Goal: Task Accomplishment & Management: Manage account settings

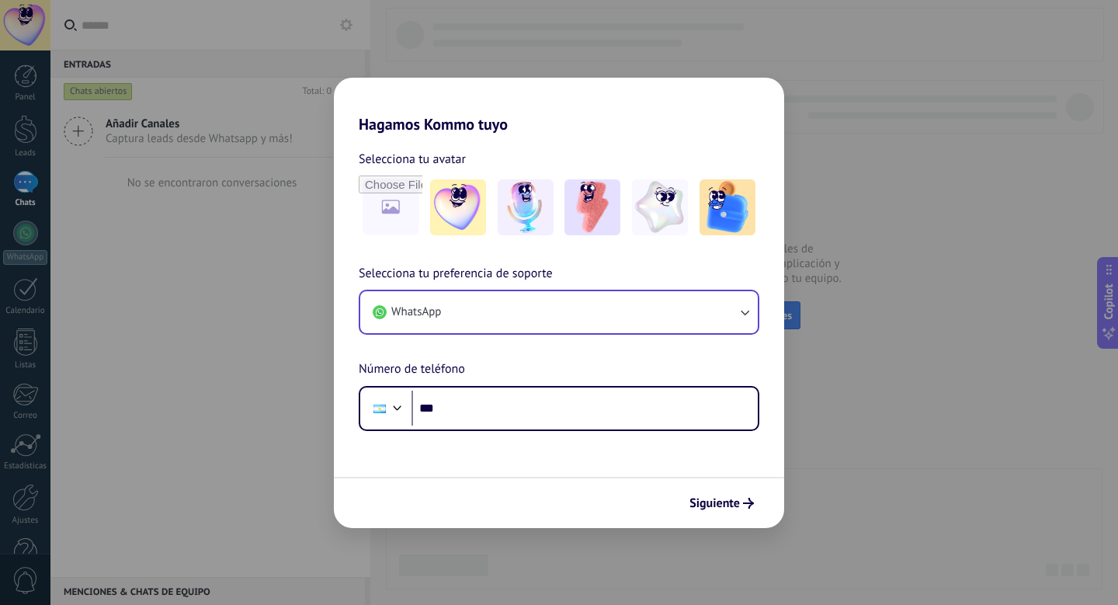
click at [520, 305] on button "WhatsApp" at bounding box center [559, 312] width 398 height 42
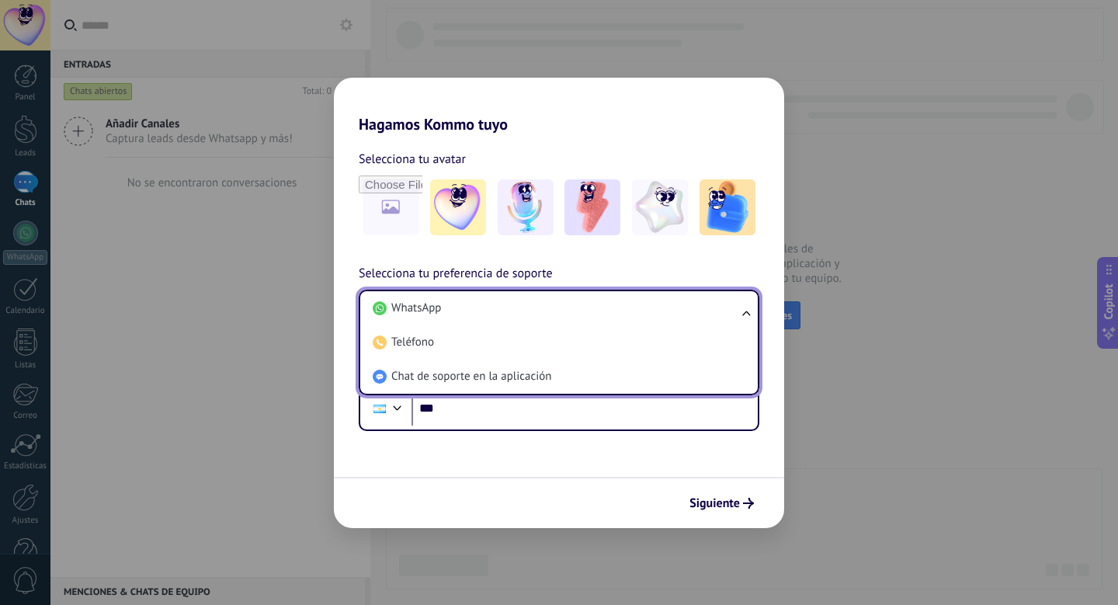
click at [520, 305] on li "WhatsApp" at bounding box center [556, 308] width 379 height 34
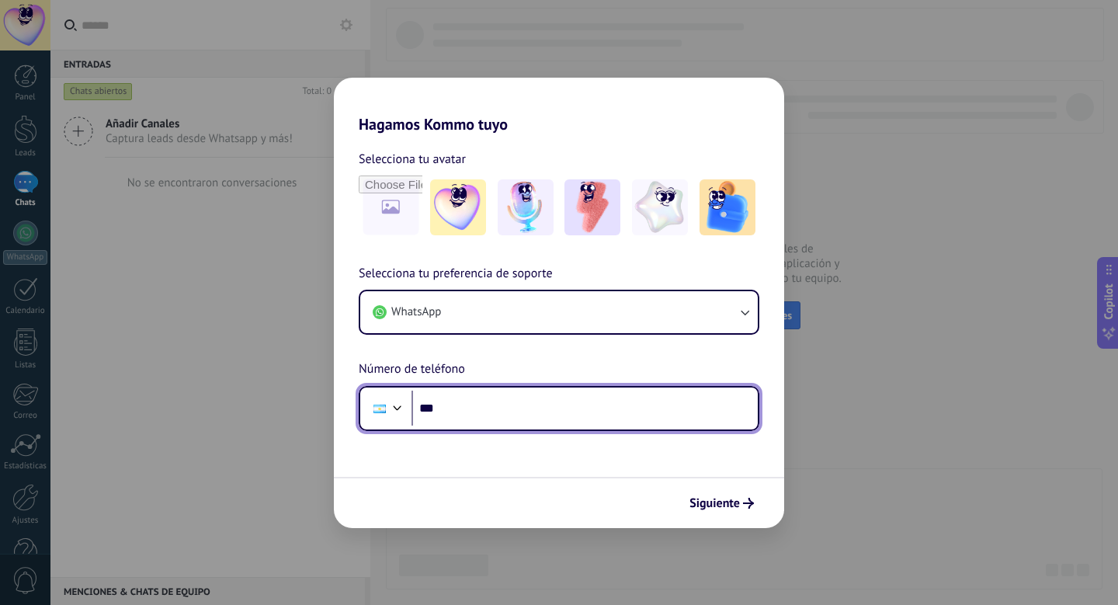
click at [514, 411] on input "***" at bounding box center [585, 409] width 346 height 36
type input "**********"
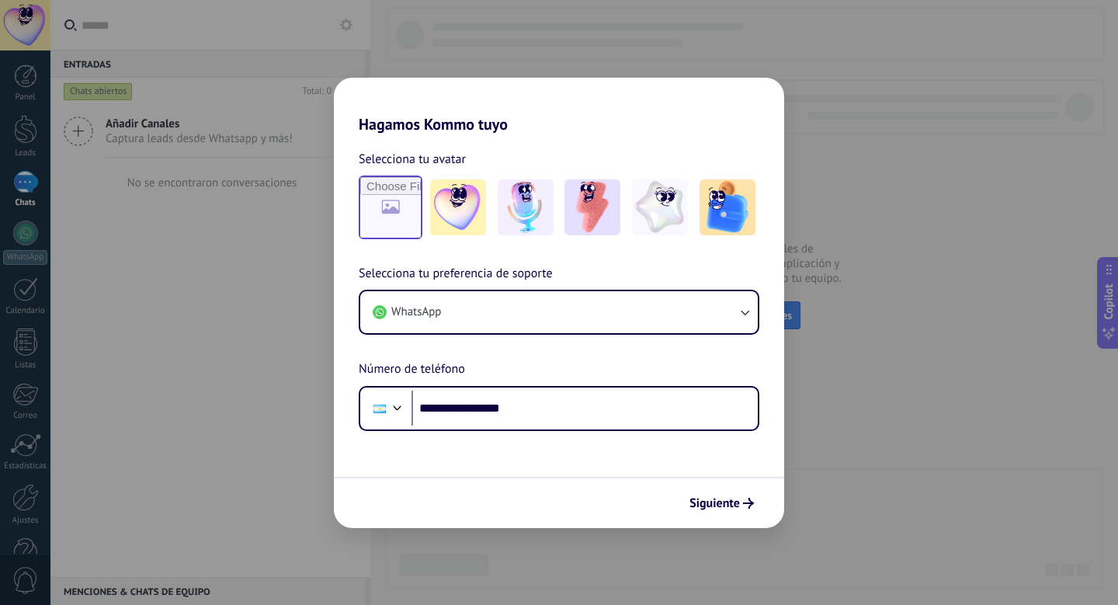
click at [403, 203] on input "file" at bounding box center [390, 207] width 61 height 61
click at [583, 207] on img at bounding box center [593, 207] width 56 height 56
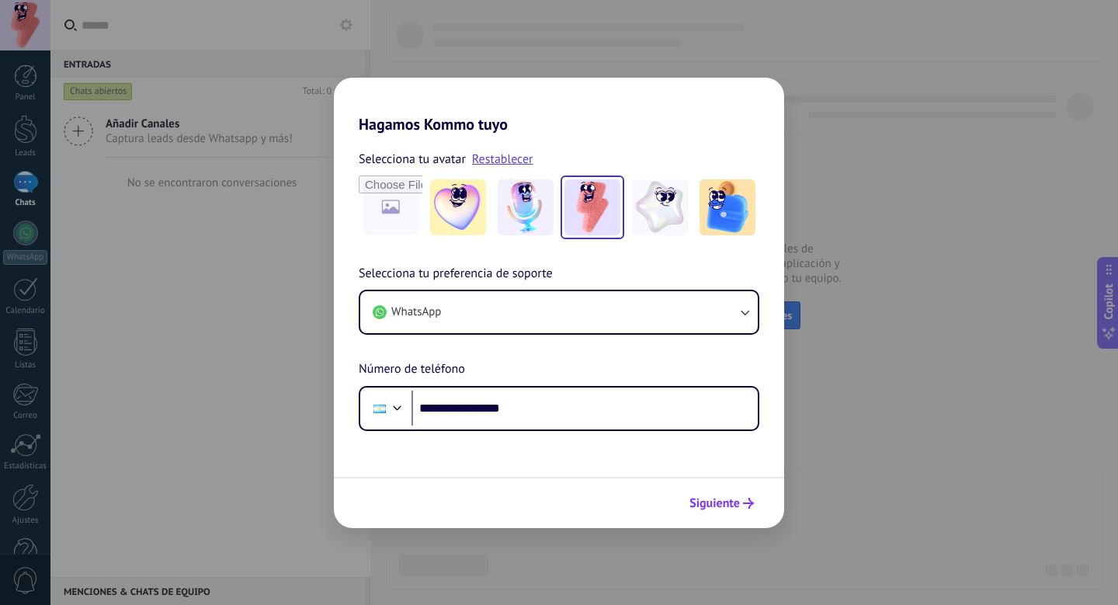
click at [724, 501] on span "Siguiente" at bounding box center [715, 503] width 50 height 11
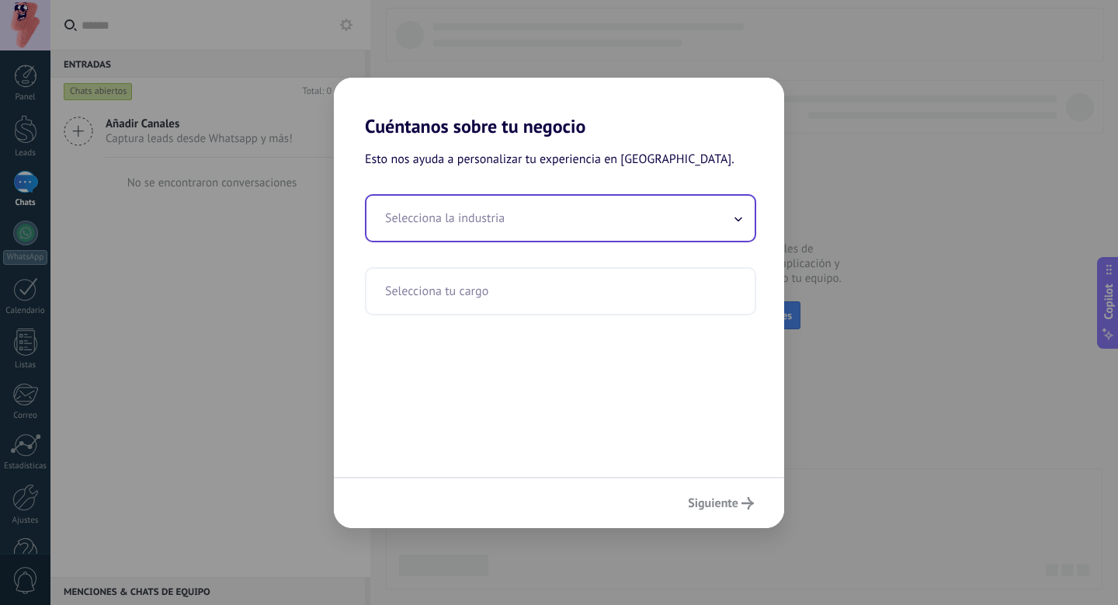
click at [499, 198] on input "text" at bounding box center [561, 218] width 388 height 45
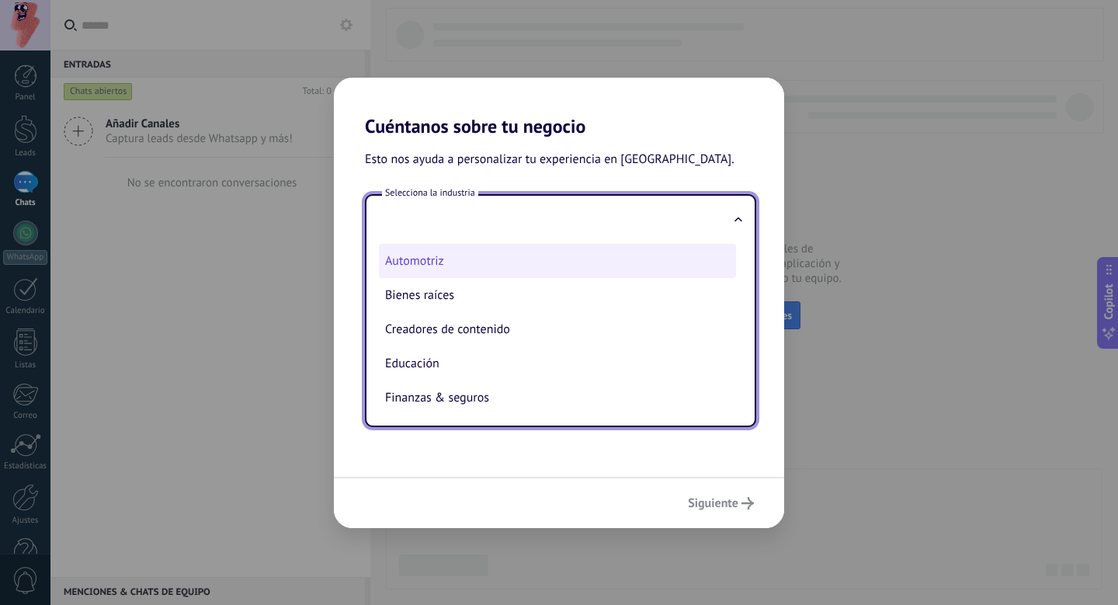
click at [493, 260] on li "Automotriz" at bounding box center [557, 261] width 357 height 34
type input "**********"
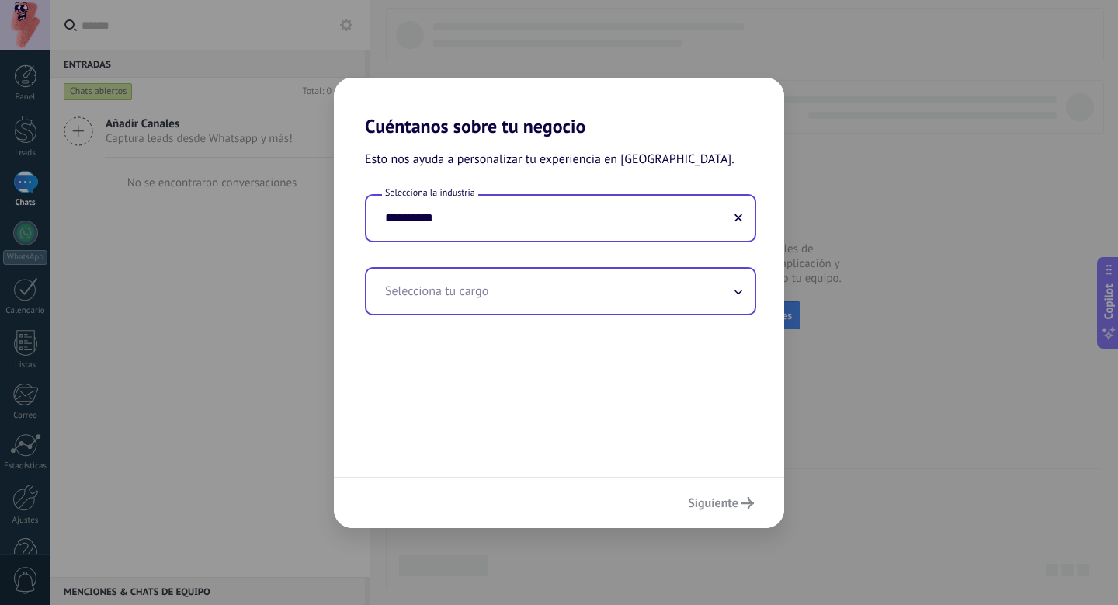
click at [493, 287] on input "text" at bounding box center [561, 291] width 388 height 45
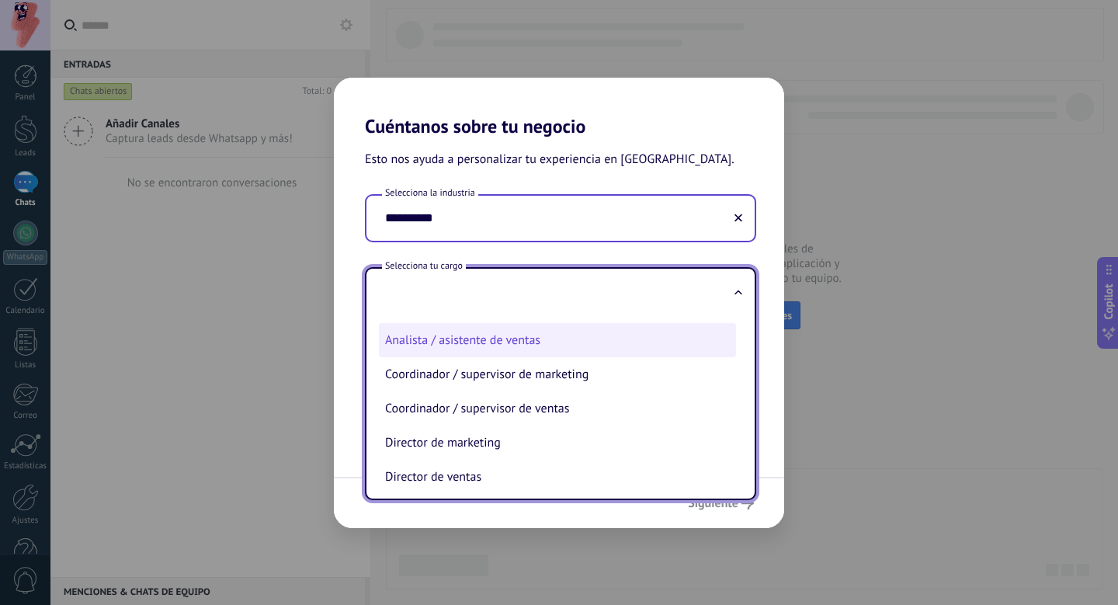
scroll to position [64, 0]
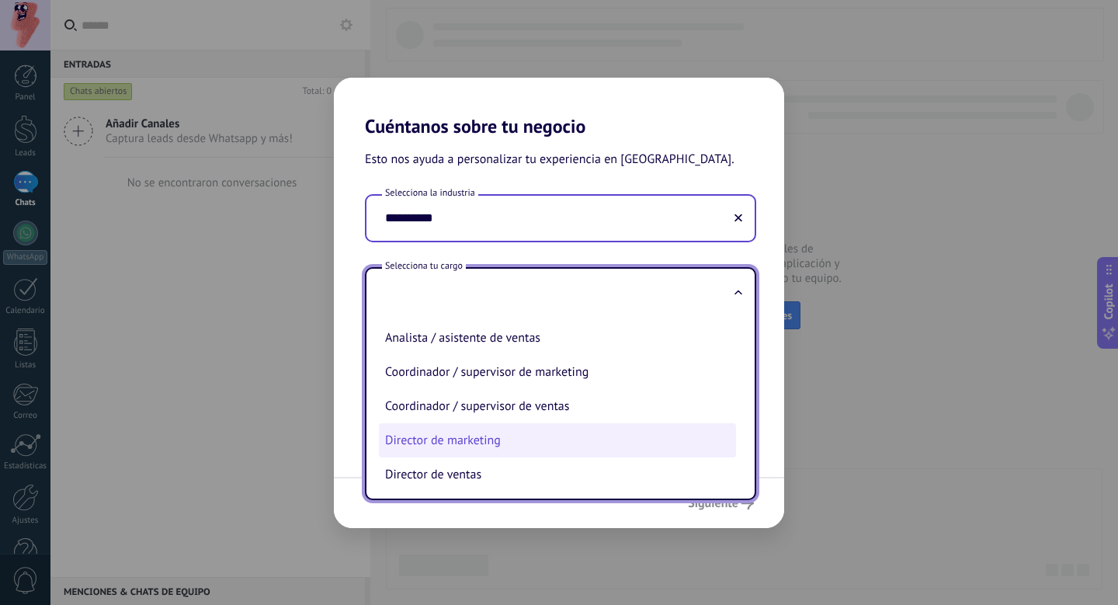
click at [418, 433] on li "Director de marketing" at bounding box center [557, 440] width 357 height 34
type input "**********"
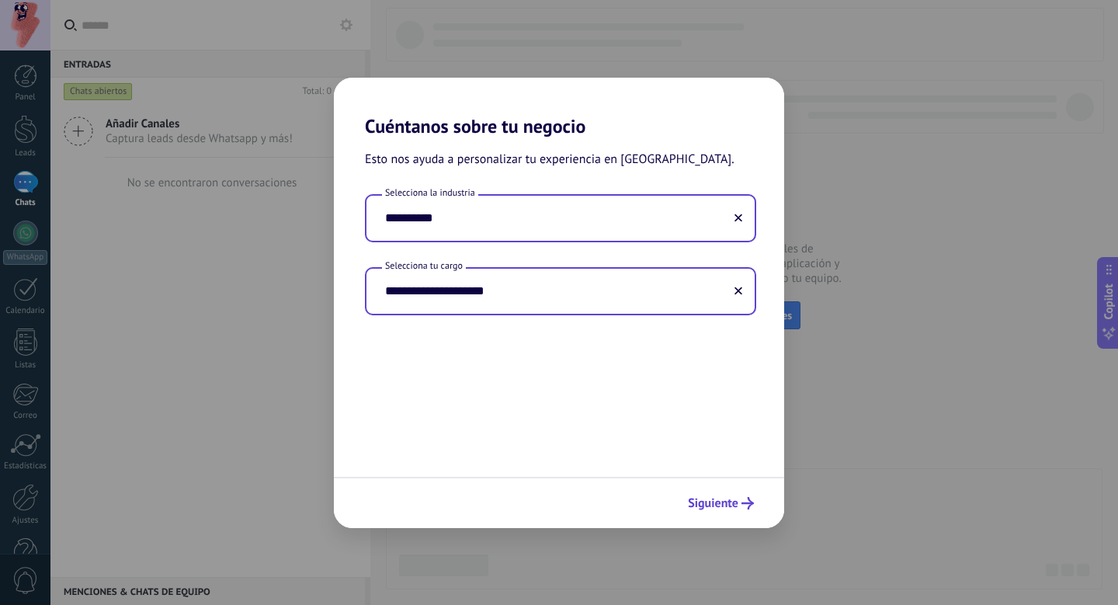
click at [749, 504] on icon "submit" at bounding box center [748, 503] width 12 height 12
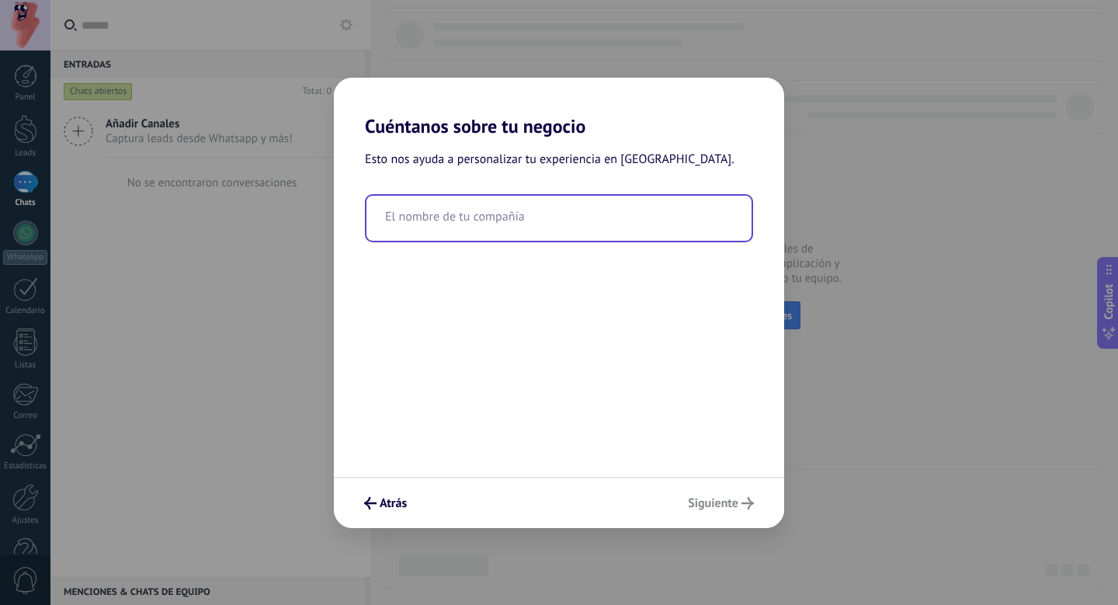
click at [502, 212] on input "text" at bounding box center [559, 218] width 385 height 45
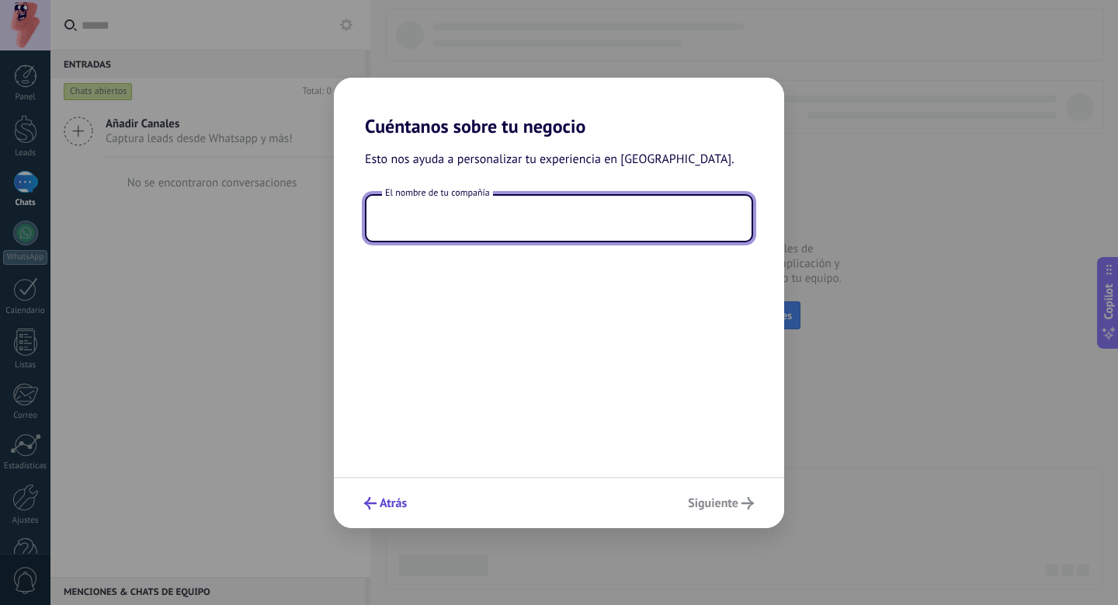
click at [401, 492] on button "Atrás" at bounding box center [385, 503] width 57 height 26
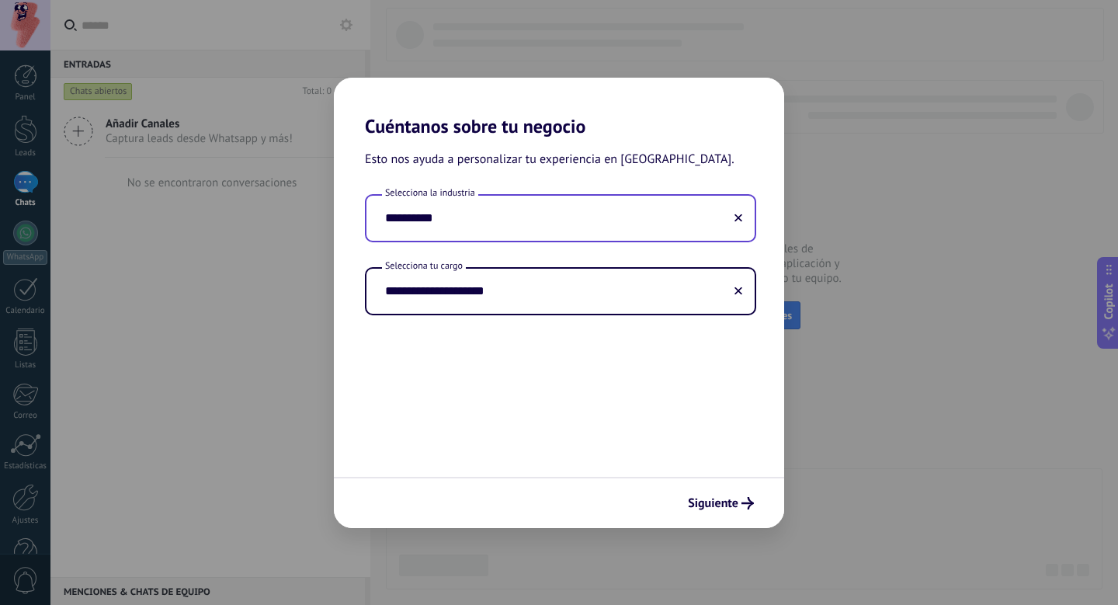
click at [436, 224] on input "**********" at bounding box center [561, 218] width 388 height 45
click at [744, 220] on input "**********" at bounding box center [561, 218] width 388 height 45
click at [738, 219] on use at bounding box center [739, 218] width 8 height 8
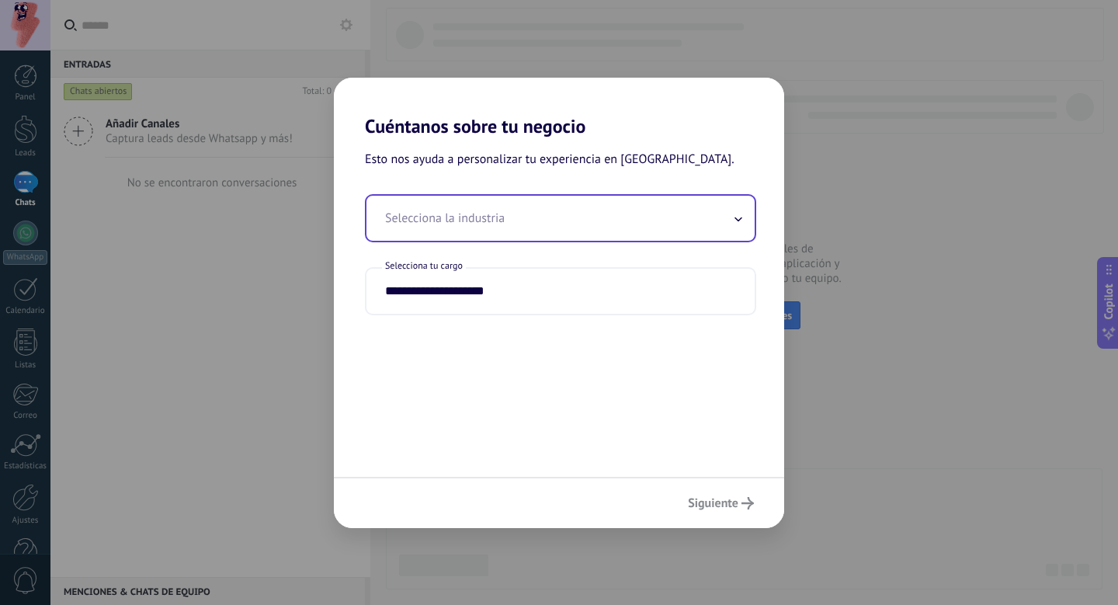
click at [735, 219] on icon at bounding box center [738, 219] width 6 height 3
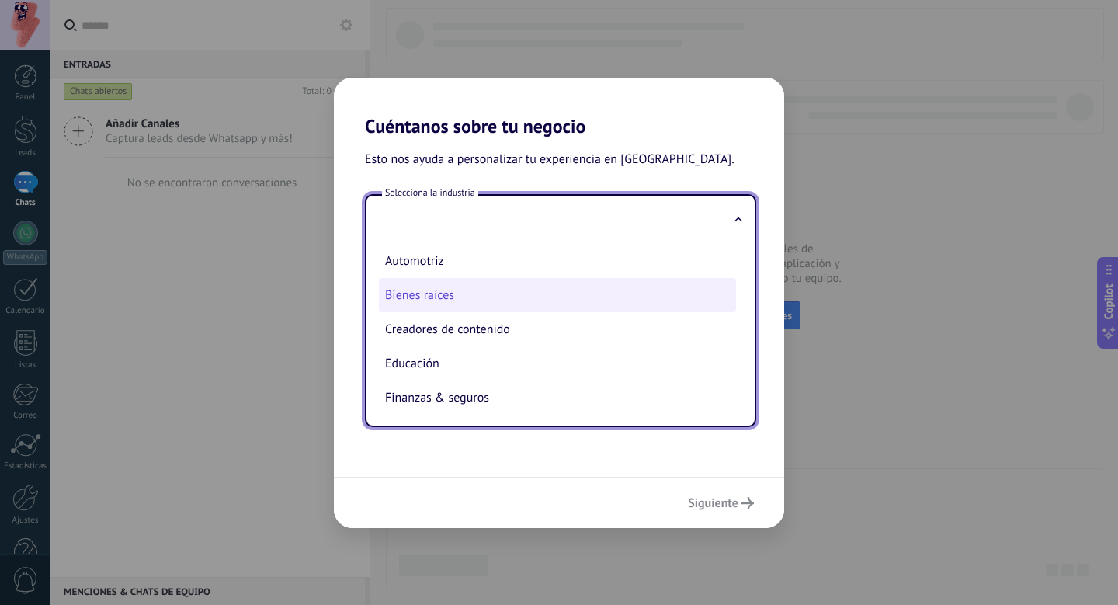
scroll to position [0, 0]
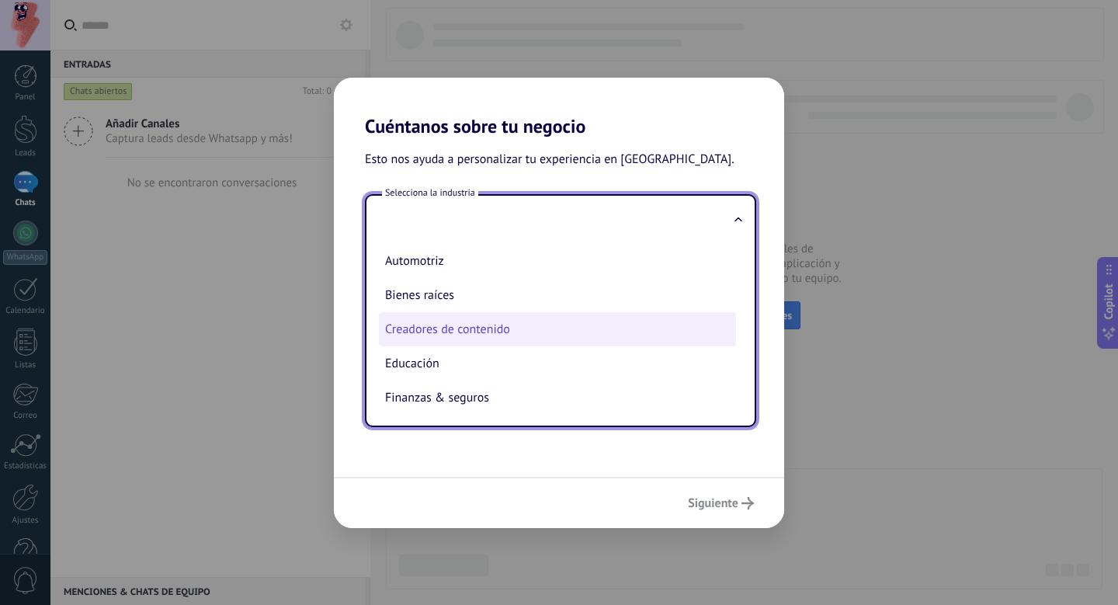
click at [552, 328] on li "Creadores de contenido" at bounding box center [557, 329] width 357 height 34
type input "**********"
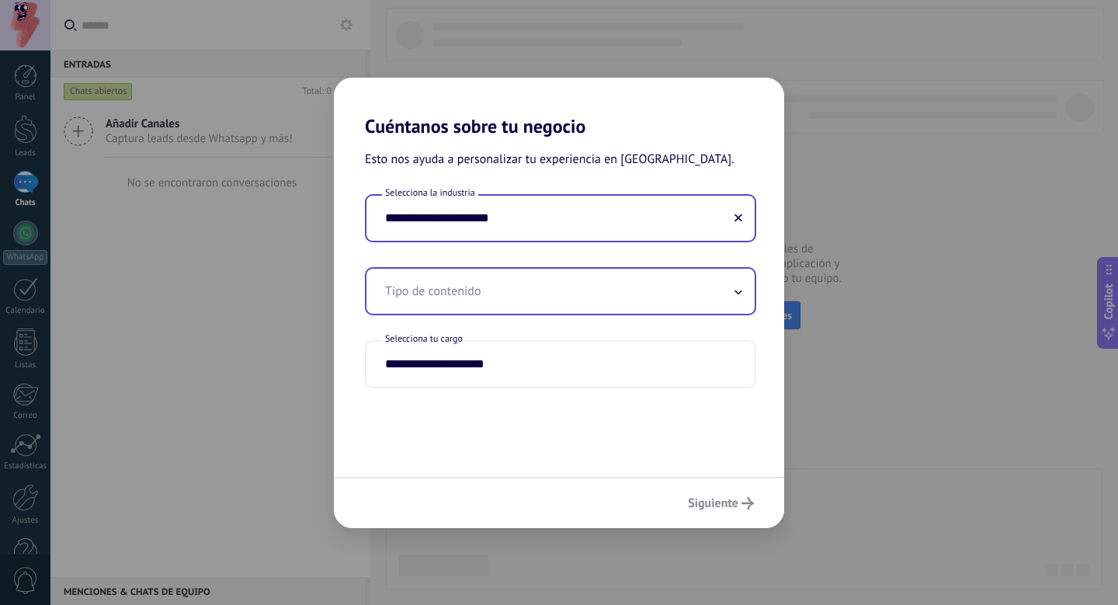
click at [534, 301] on input "text" at bounding box center [561, 291] width 388 height 45
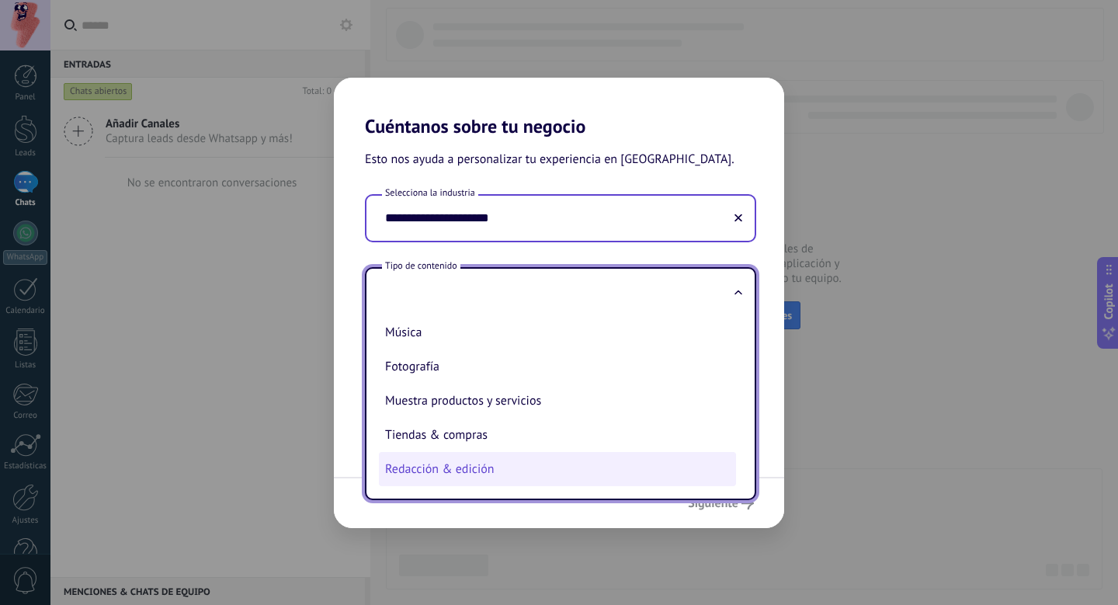
scroll to position [309, 0]
click at [444, 461] on li "Redacción & edición" at bounding box center [557, 469] width 357 height 34
type input "**********"
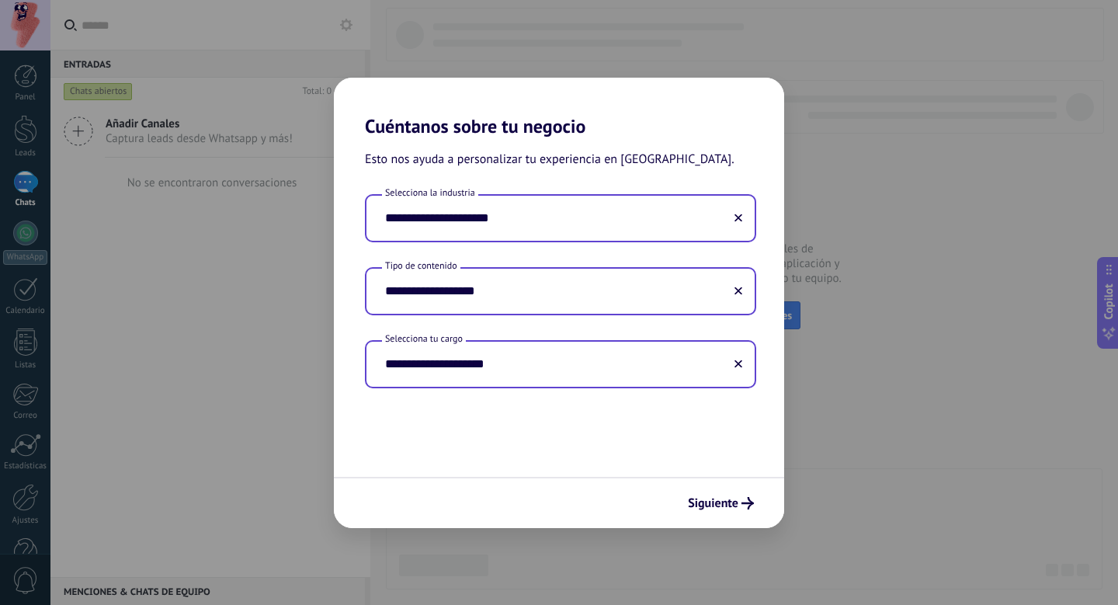
click at [478, 364] on input "**********" at bounding box center [561, 364] width 388 height 45
click at [738, 363] on use at bounding box center [739, 364] width 8 height 8
click at [655, 376] on input "text" at bounding box center [561, 364] width 388 height 45
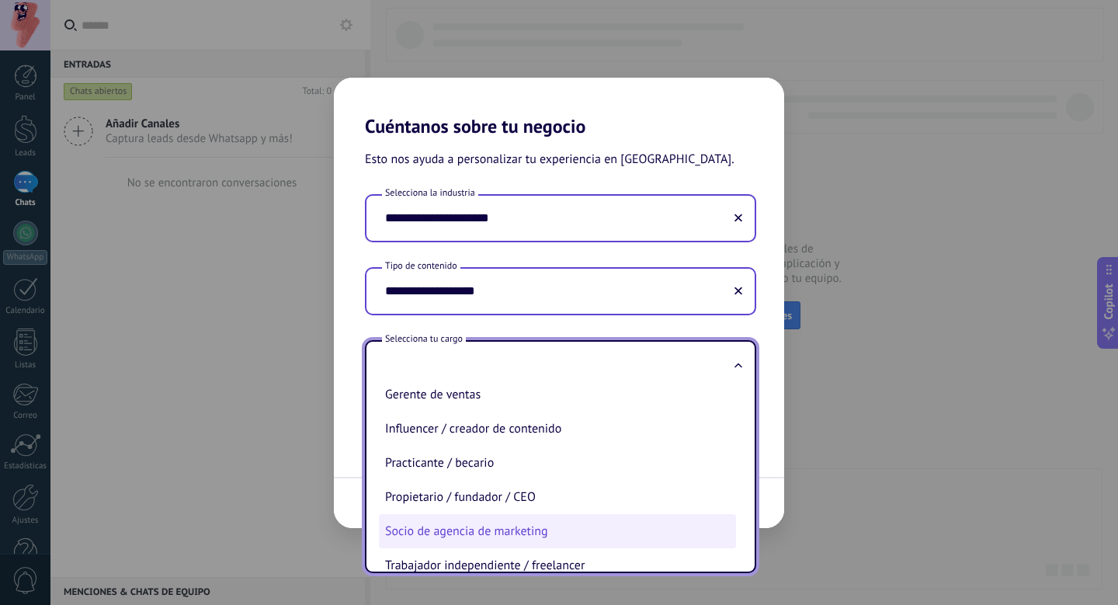
scroll to position [423, 0]
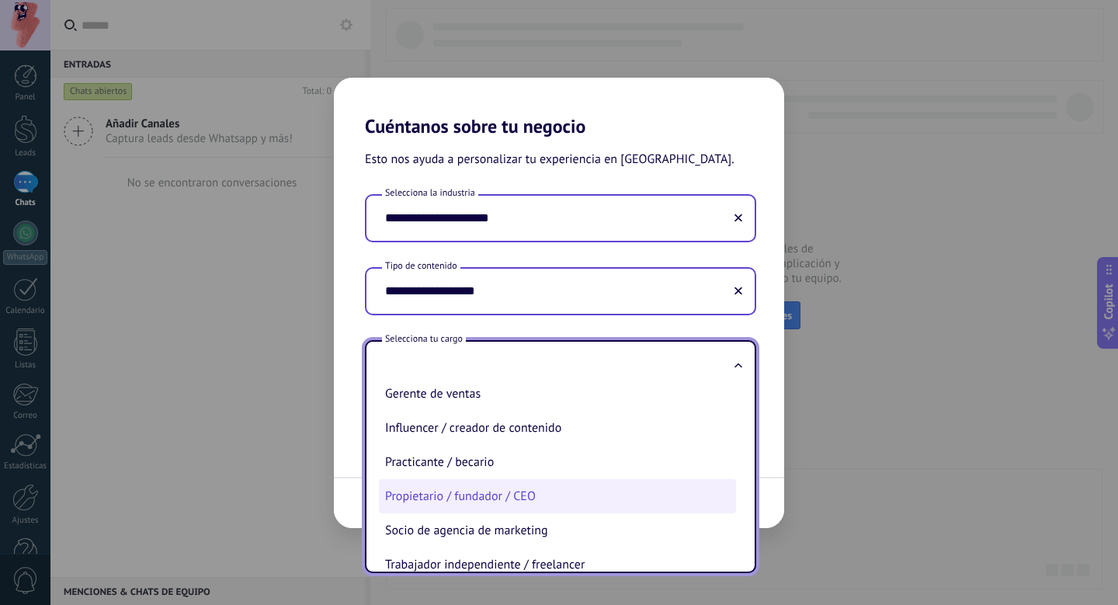
click at [471, 495] on li "Propietario / fundador / CEO" at bounding box center [557, 496] width 357 height 34
type input "**********"
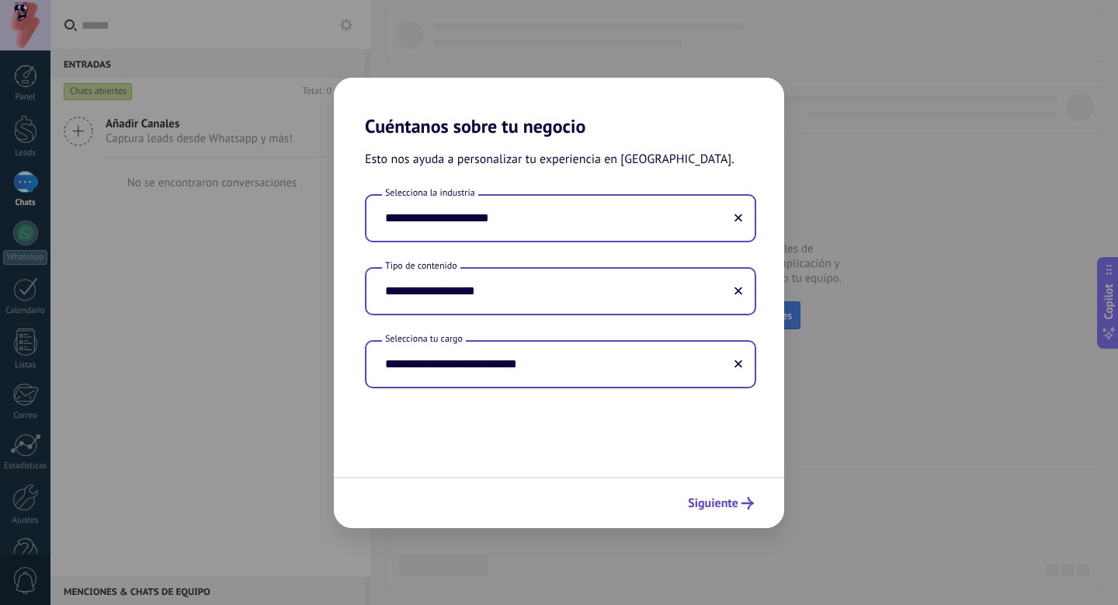
click at [717, 498] on span "Siguiente" at bounding box center [713, 503] width 50 height 11
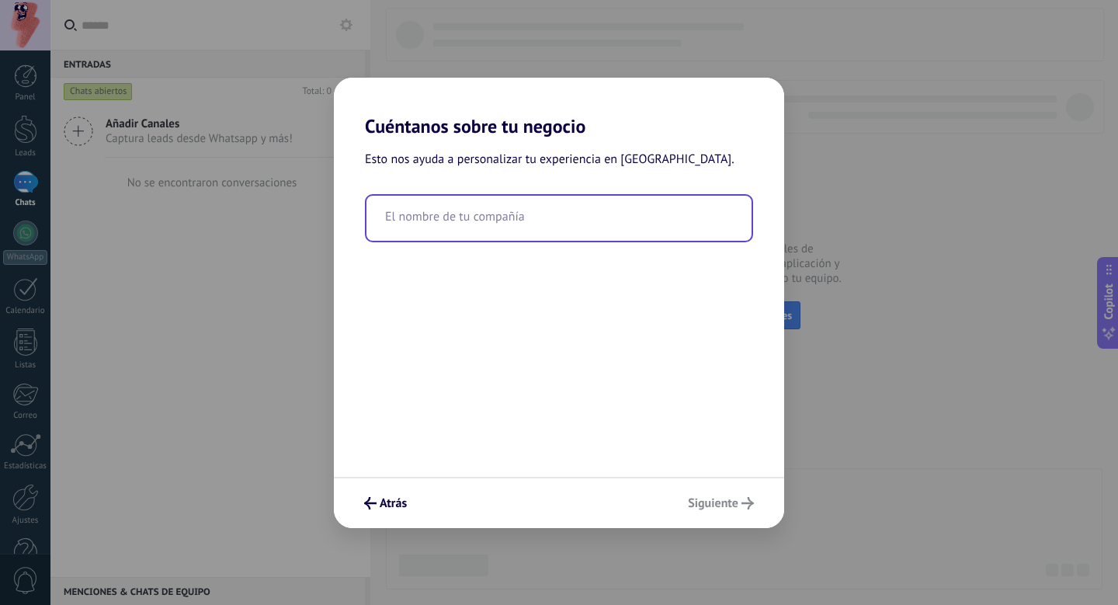
click at [467, 224] on input "text" at bounding box center [559, 218] width 385 height 45
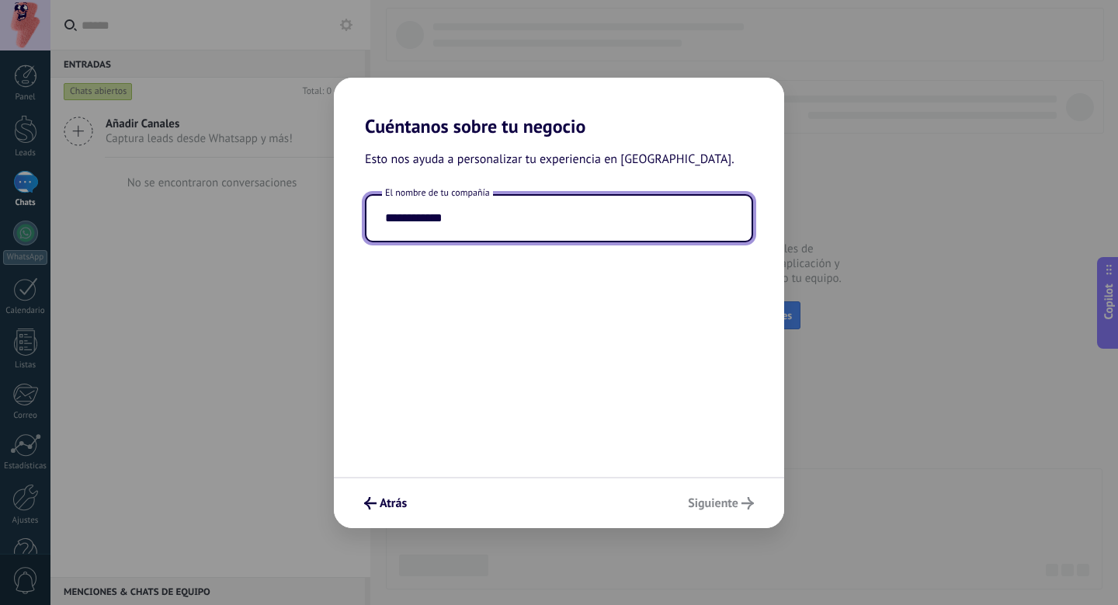
type input "**********"
click at [599, 281] on div "**********" at bounding box center [559, 306] width 450 height 339
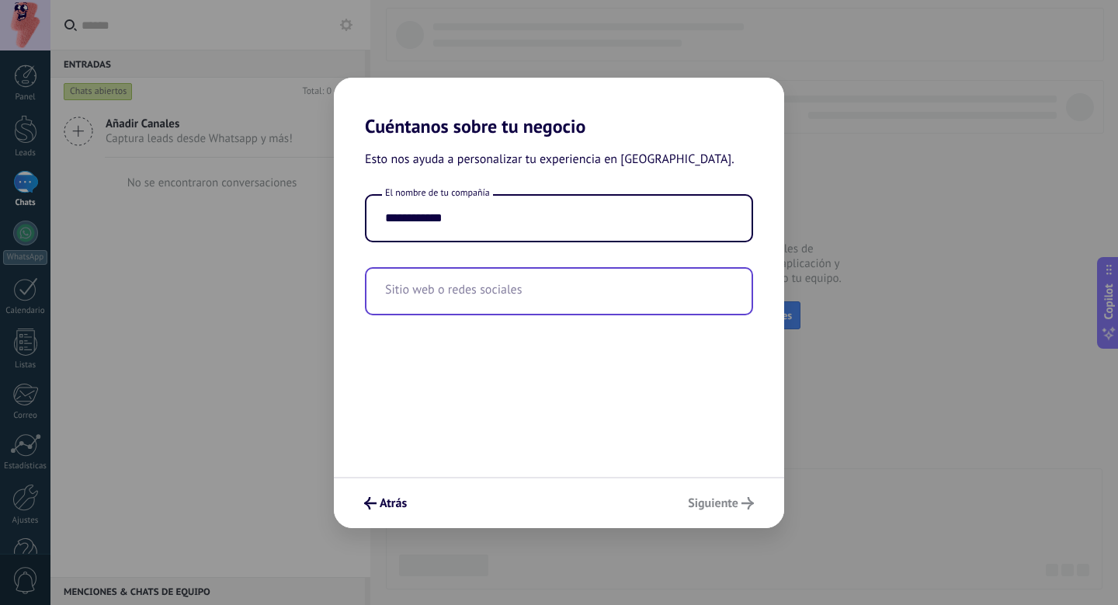
click at [572, 297] on input "text" at bounding box center [559, 291] width 385 height 45
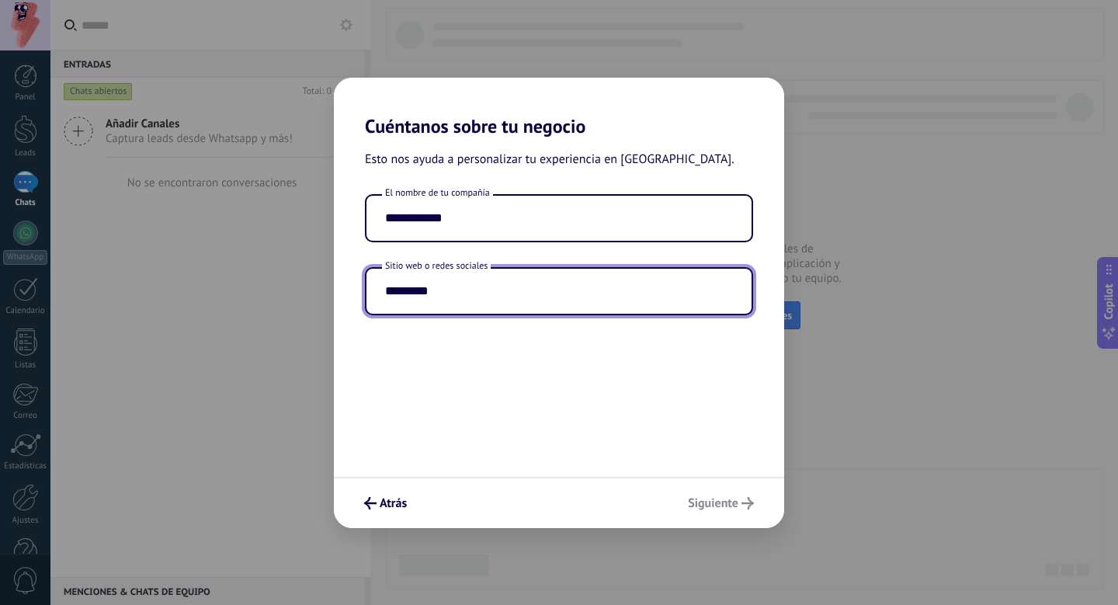
type input "*********"
click at [620, 426] on div "**********" at bounding box center [559, 306] width 450 height 339
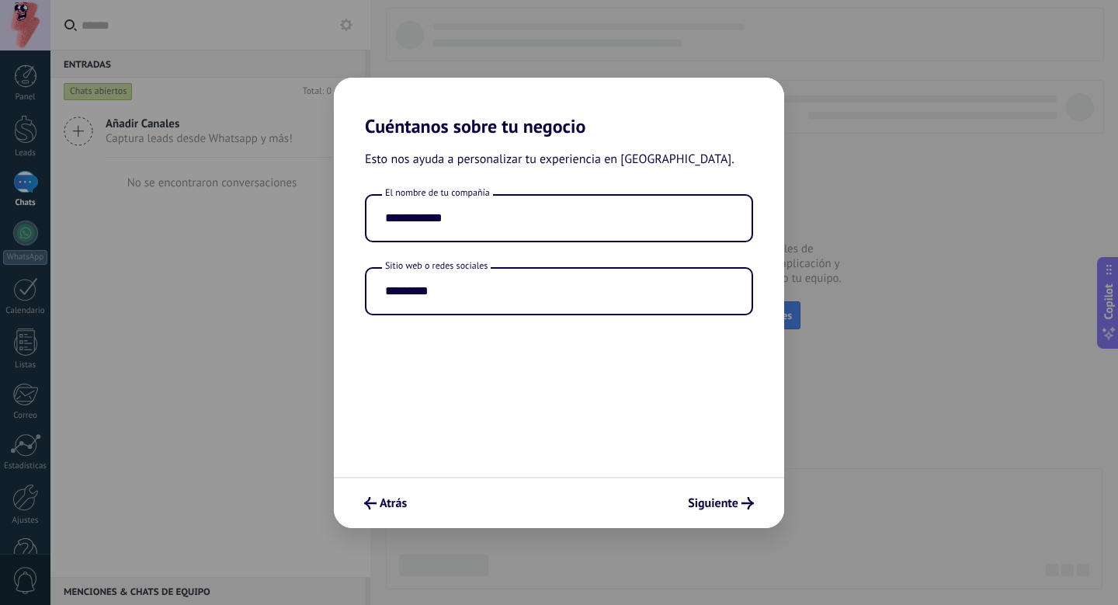
click at [568, 354] on div "**********" at bounding box center [559, 306] width 450 height 339
click at [711, 499] on span "Siguiente" at bounding box center [713, 503] width 50 height 11
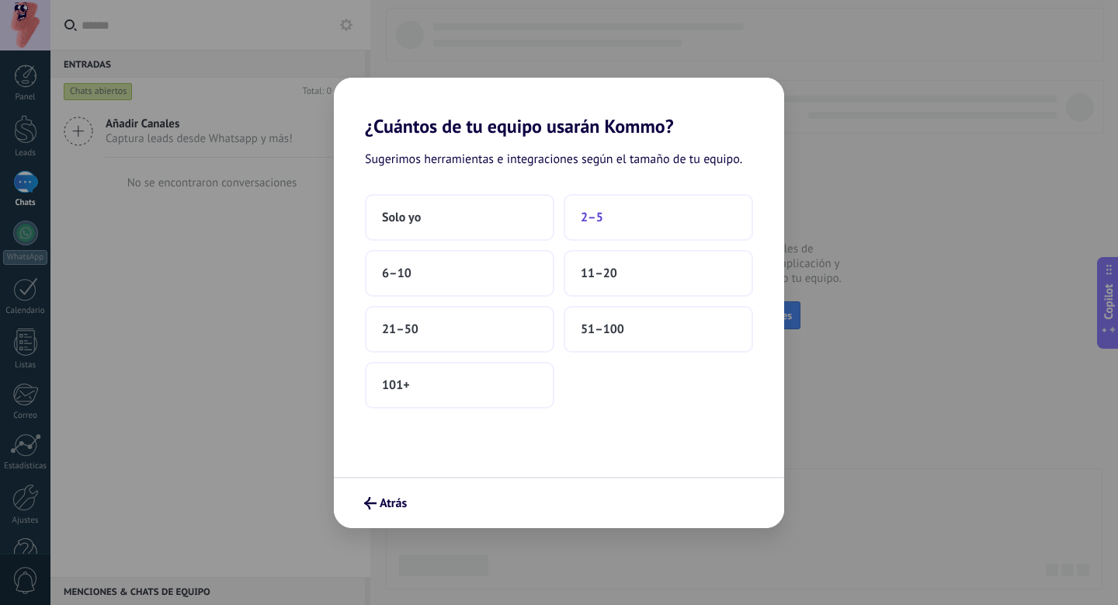
click at [612, 212] on button "2–5" at bounding box center [658, 217] width 189 height 47
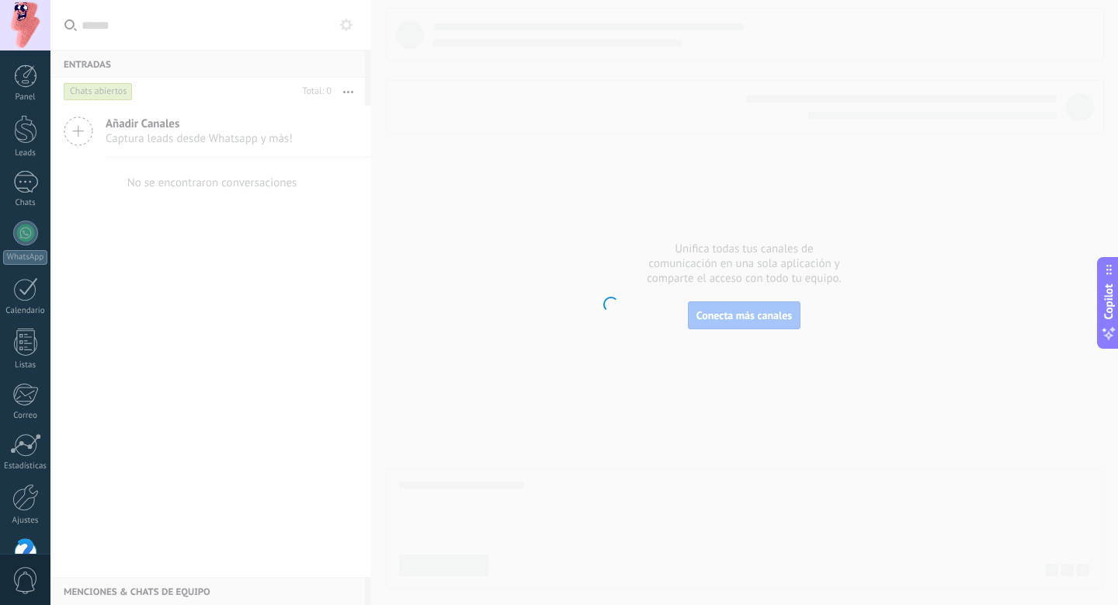
scroll to position [41, 0]
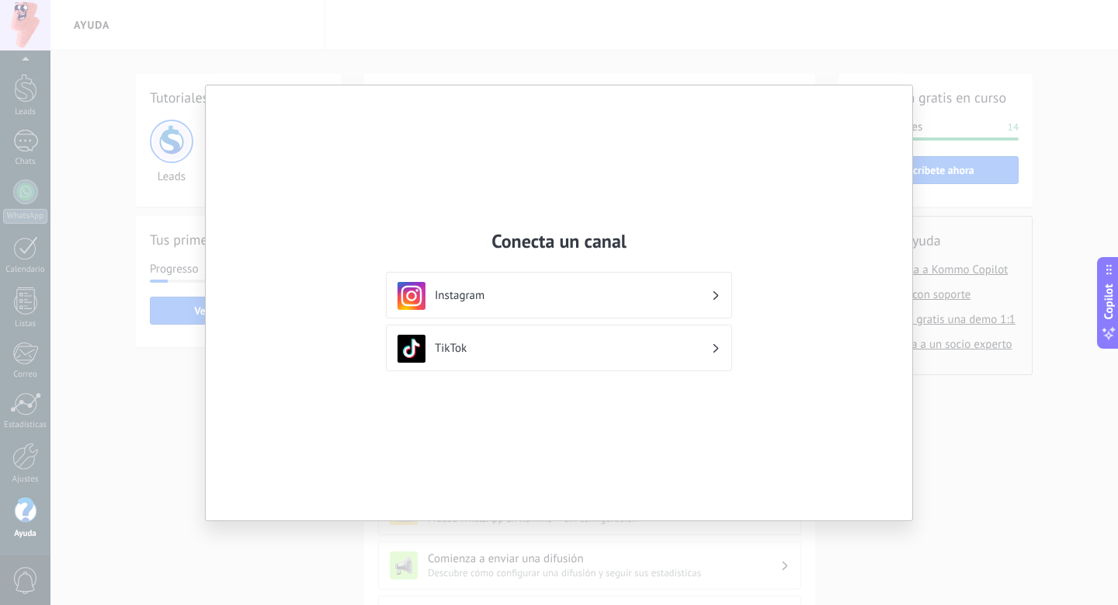
click at [700, 290] on h3 "Instagram" at bounding box center [573, 295] width 276 height 15
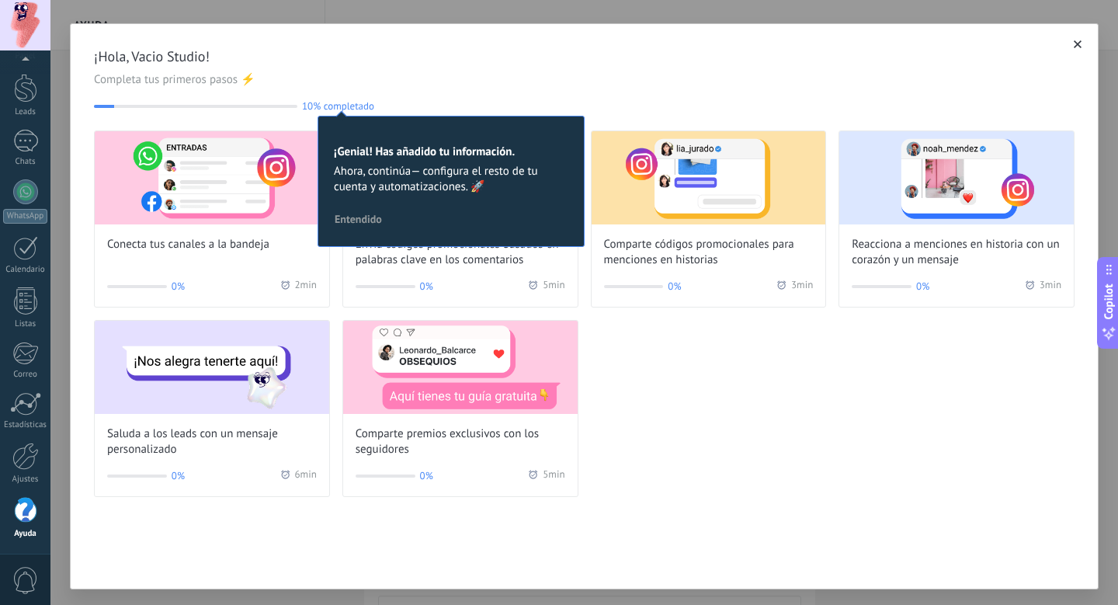
click at [648, 436] on div "Conecta tus canales a la bandeja 0% 2 min Envía códigos promocionales basados e…" at bounding box center [584, 313] width 981 height 367
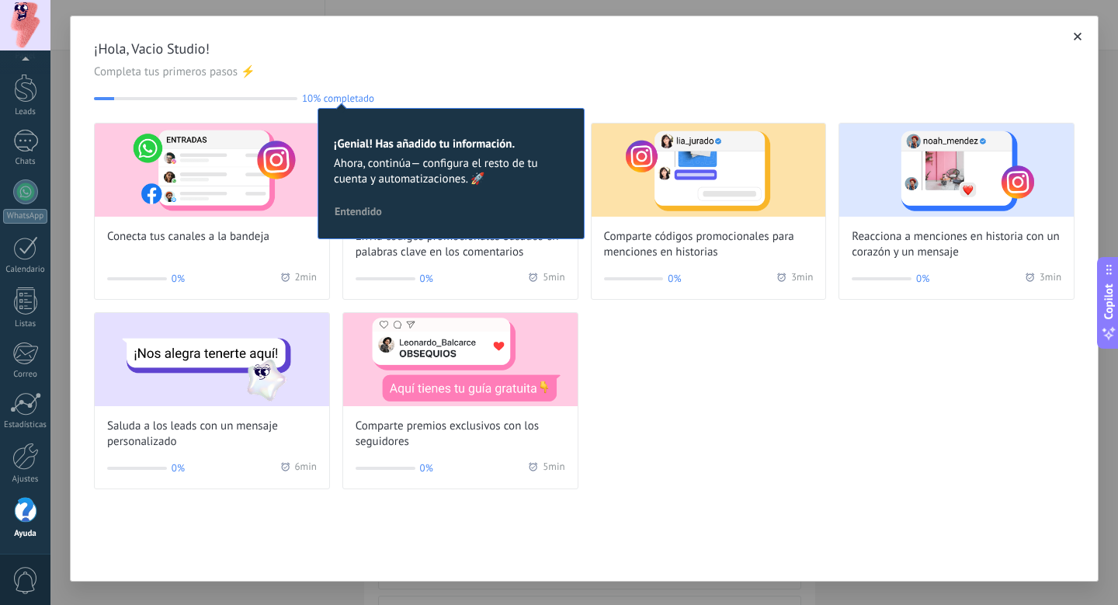
scroll to position [8, 0]
click at [392, 151] on h2 "¡Genial! Has añadido tu información." at bounding box center [451, 144] width 235 height 15
click at [353, 93] on span "10% completado" at bounding box center [338, 98] width 72 height 12
click at [408, 151] on h2 "¡Genial! Has añadido tu información." at bounding box center [451, 144] width 235 height 15
click at [373, 217] on span "Entendido" at bounding box center [358, 211] width 47 height 11
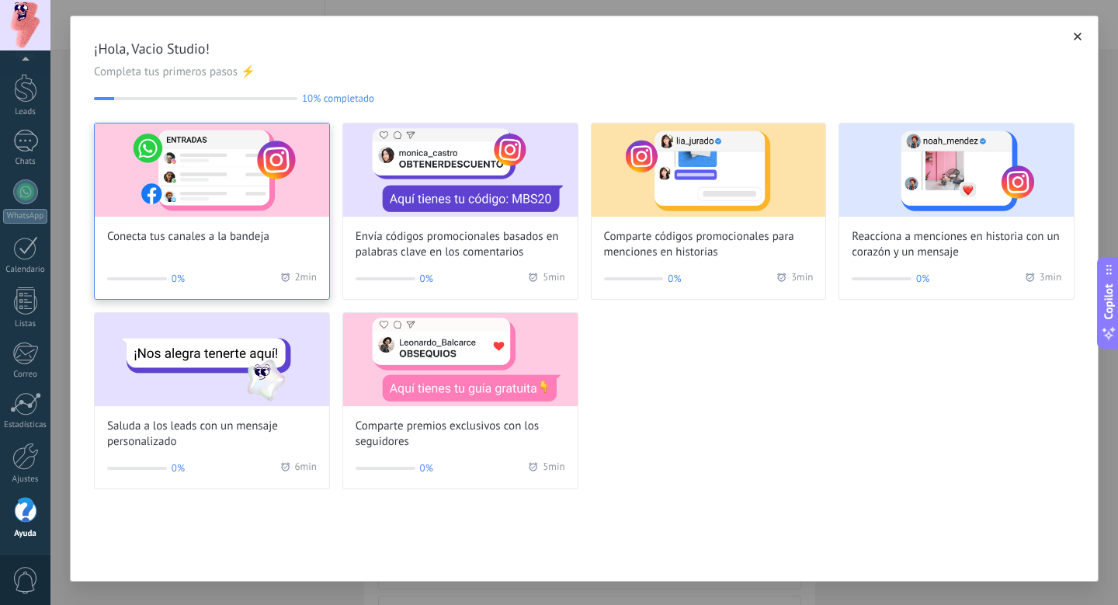
click at [219, 225] on div "Conecta tus canales a la bandeja" at bounding box center [212, 183] width 235 height 121
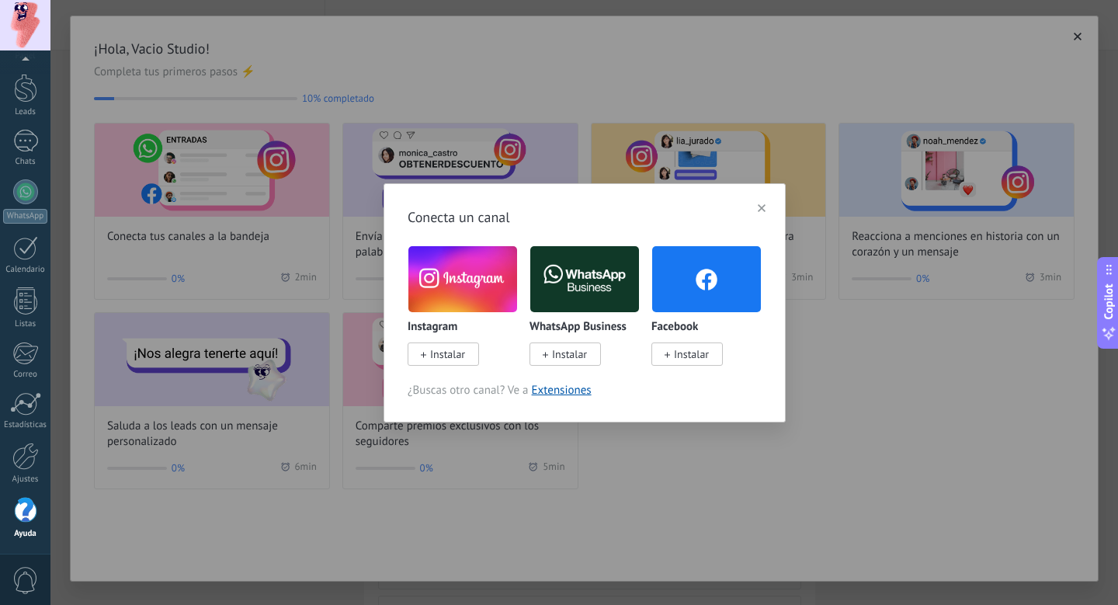
click at [752, 201] on button "button" at bounding box center [762, 207] width 22 height 23
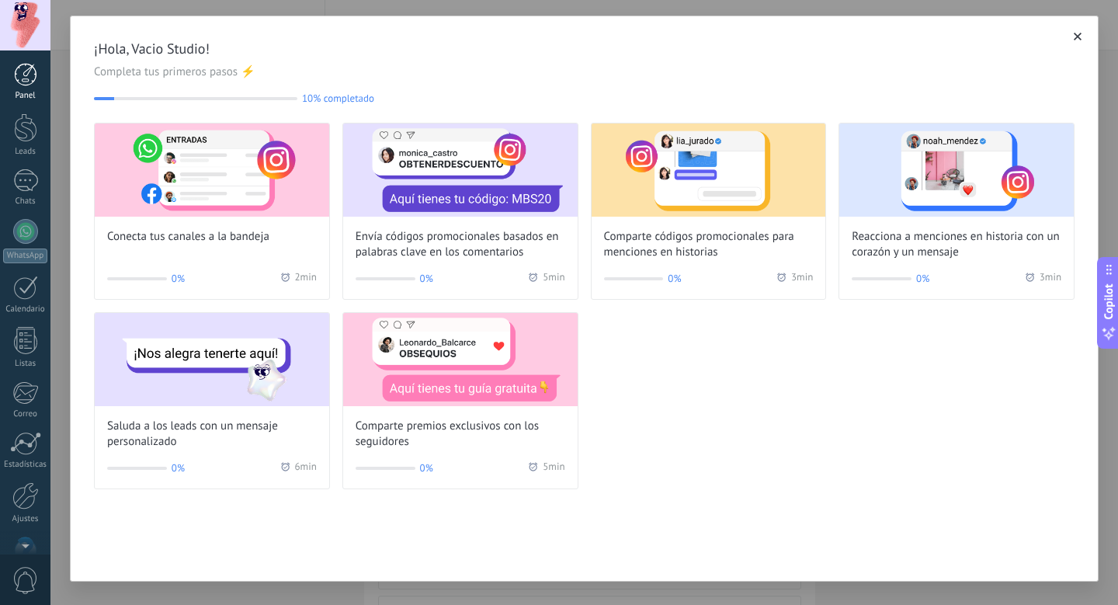
scroll to position [0, 0]
click at [23, 13] on div at bounding box center [25, 25] width 50 height 50
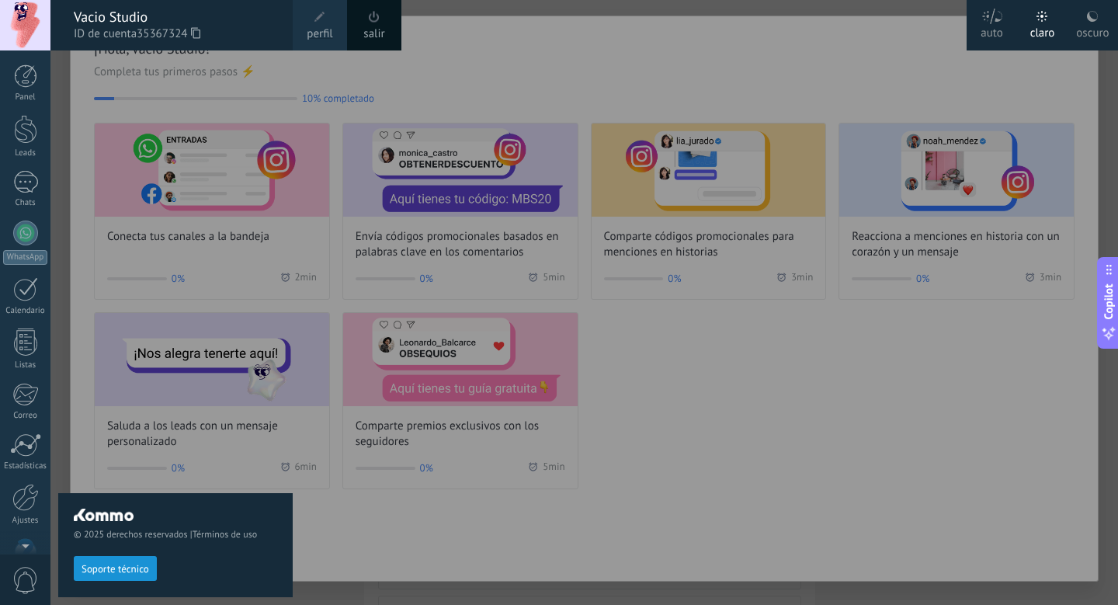
click at [24, 16] on div at bounding box center [25, 25] width 50 height 50
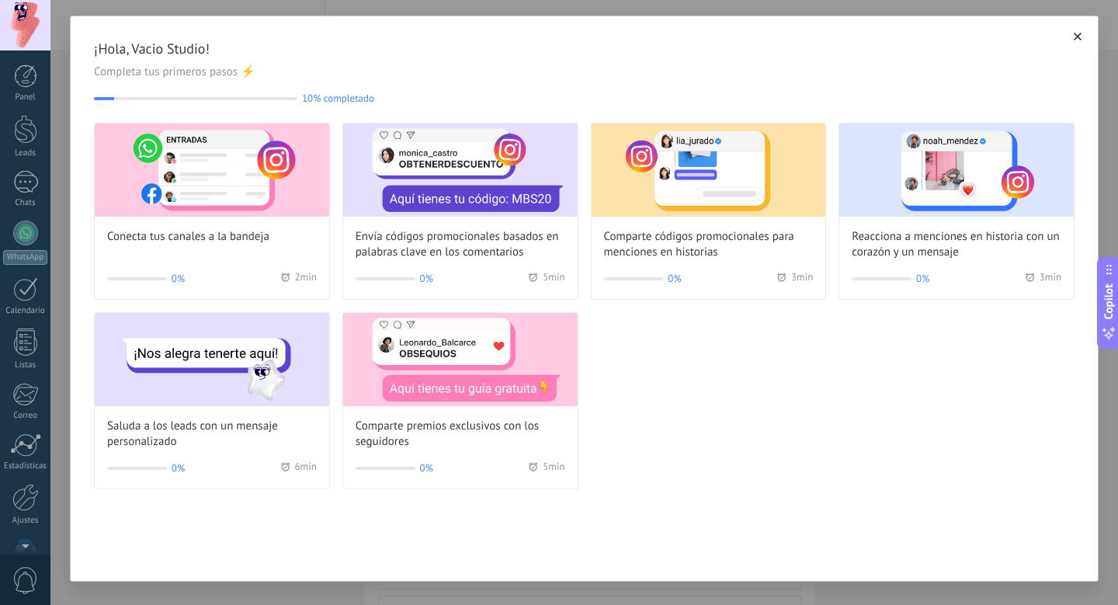
click at [24, 16] on div at bounding box center [25, 25] width 50 height 50
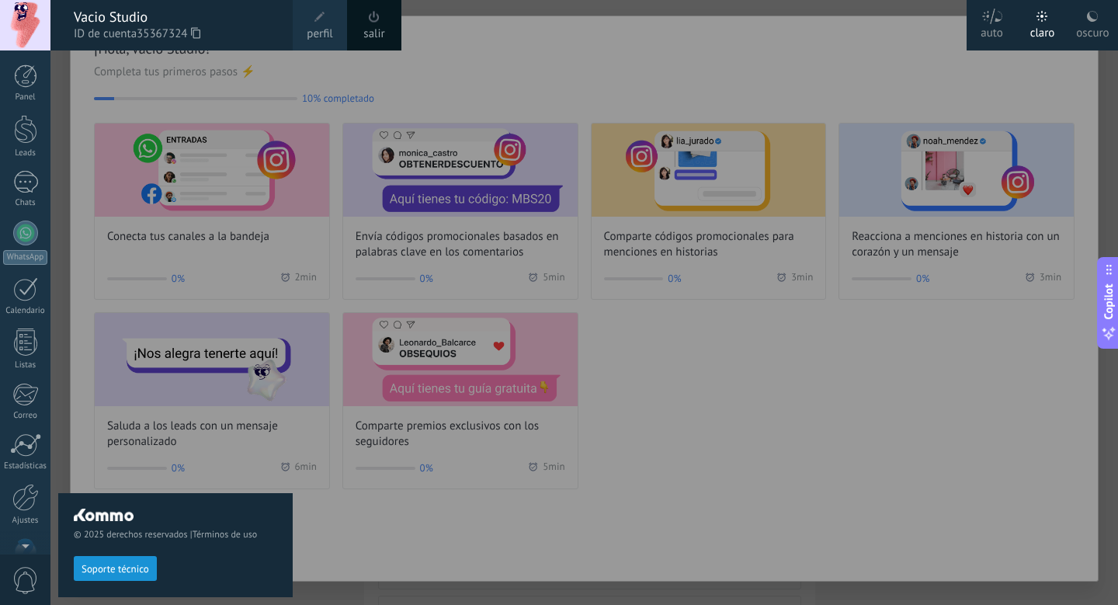
click at [1092, 18] on use at bounding box center [1092, 16] width 11 height 11
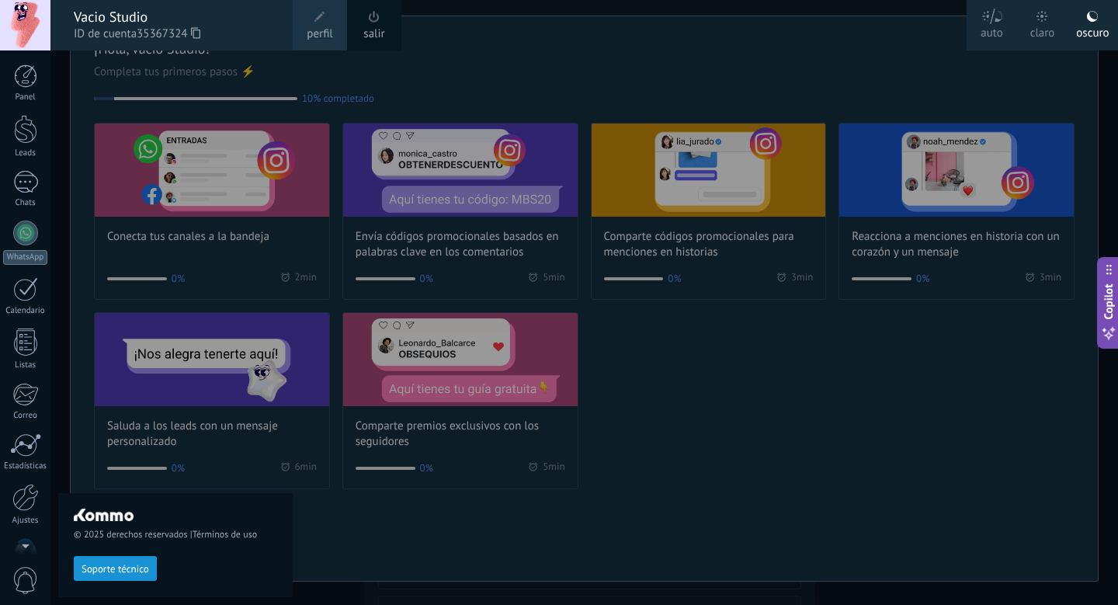
click at [641, 64] on div at bounding box center [609, 302] width 1118 height 605
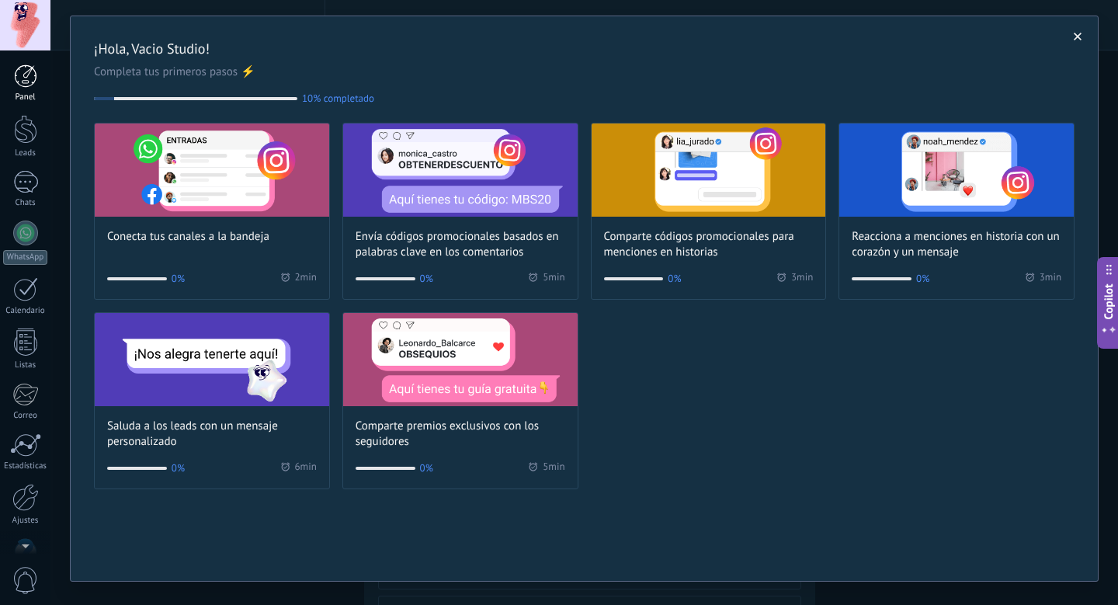
click at [24, 94] on div "Panel" at bounding box center [25, 97] width 45 height 10
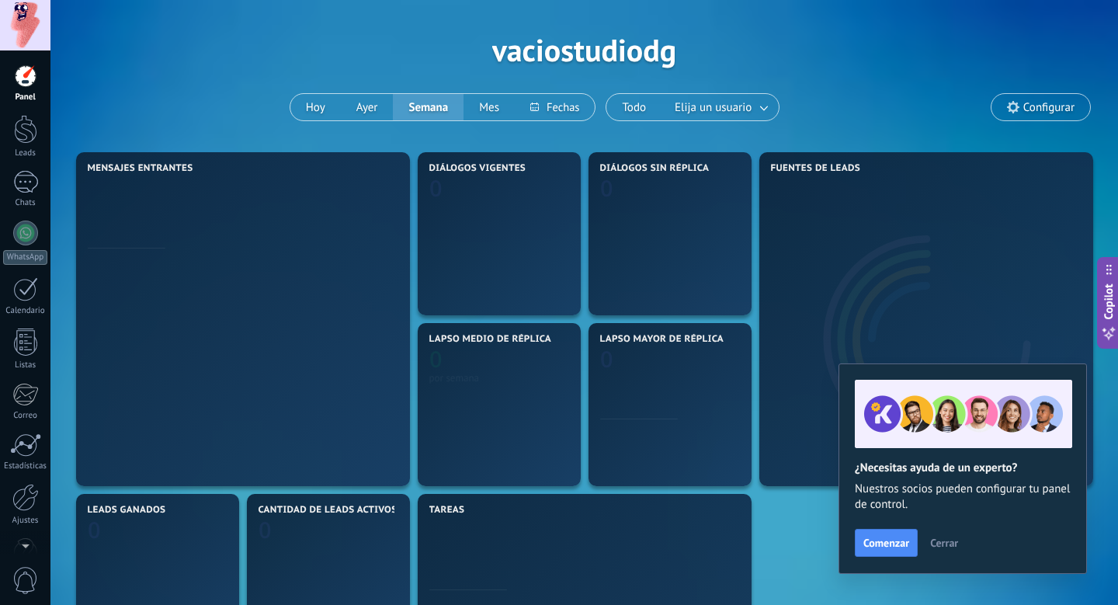
scroll to position [50, 0]
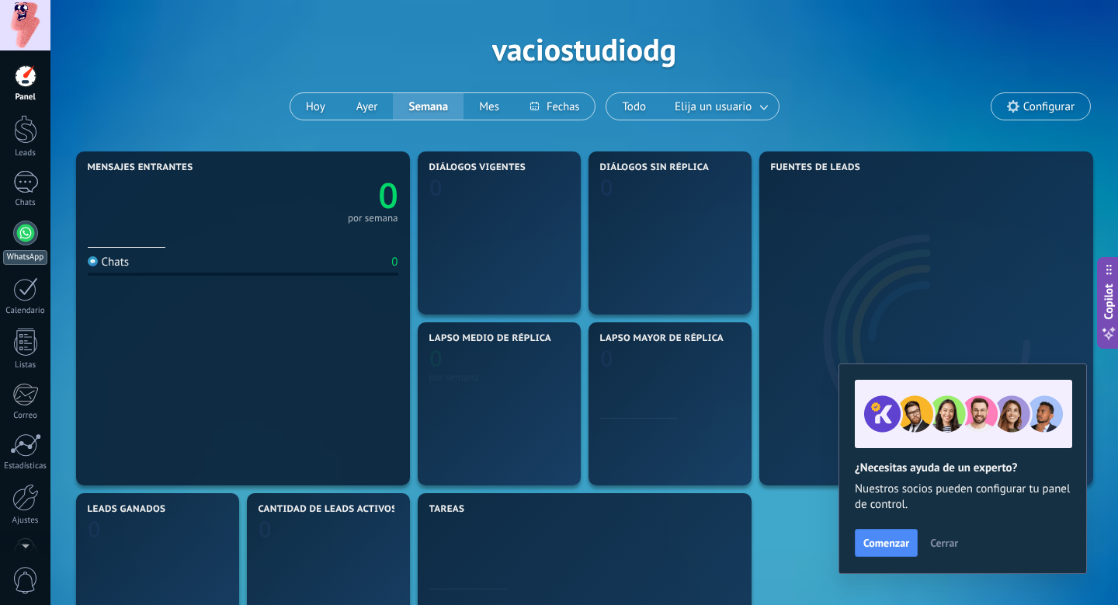
click at [16, 233] on div at bounding box center [25, 233] width 25 height 25
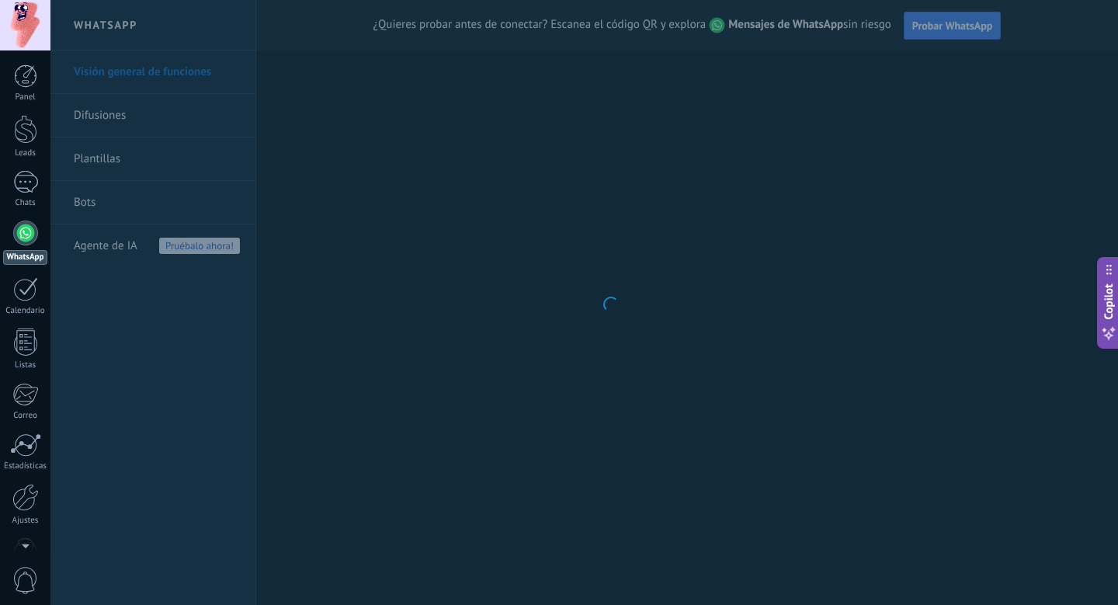
click at [27, 232] on div at bounding box center [25, 233] width 25 height 25
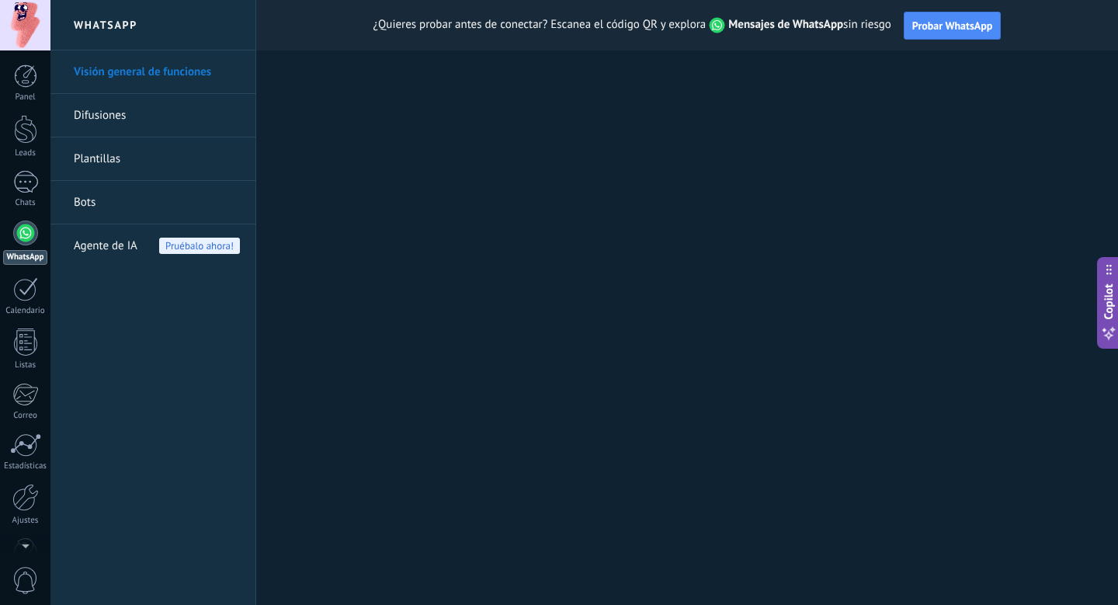
scroll to position [2, 0]
click at [26, 80] on div at bounding box center [25, 75] width 23 height 23
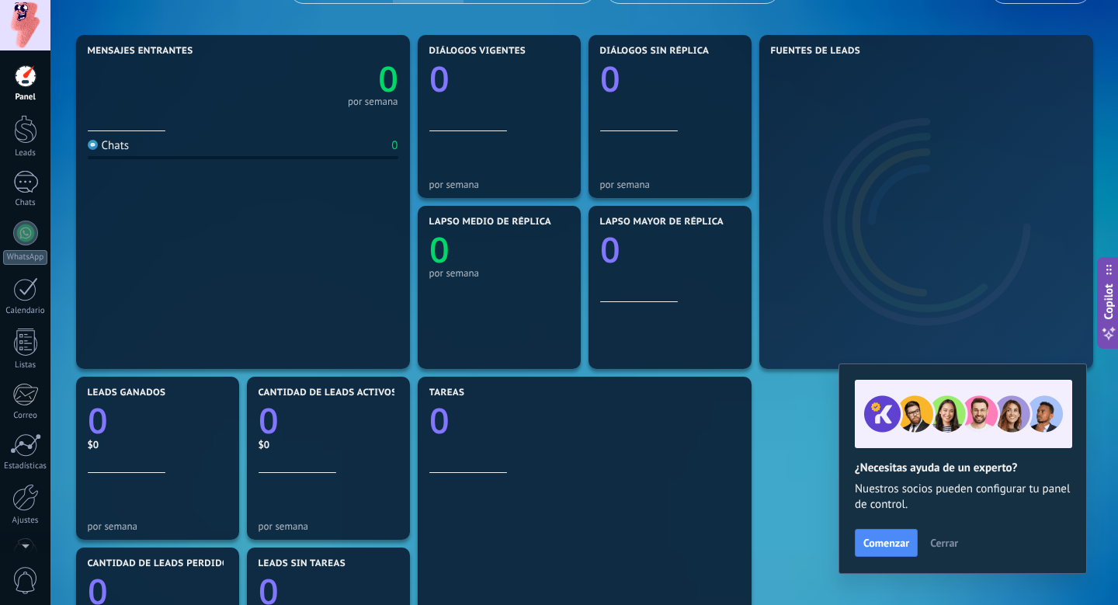
scroll to position [167, 0]
click at [949, 547] on span "Cerrar" at bounding box center [944, 542] width 28 height 11
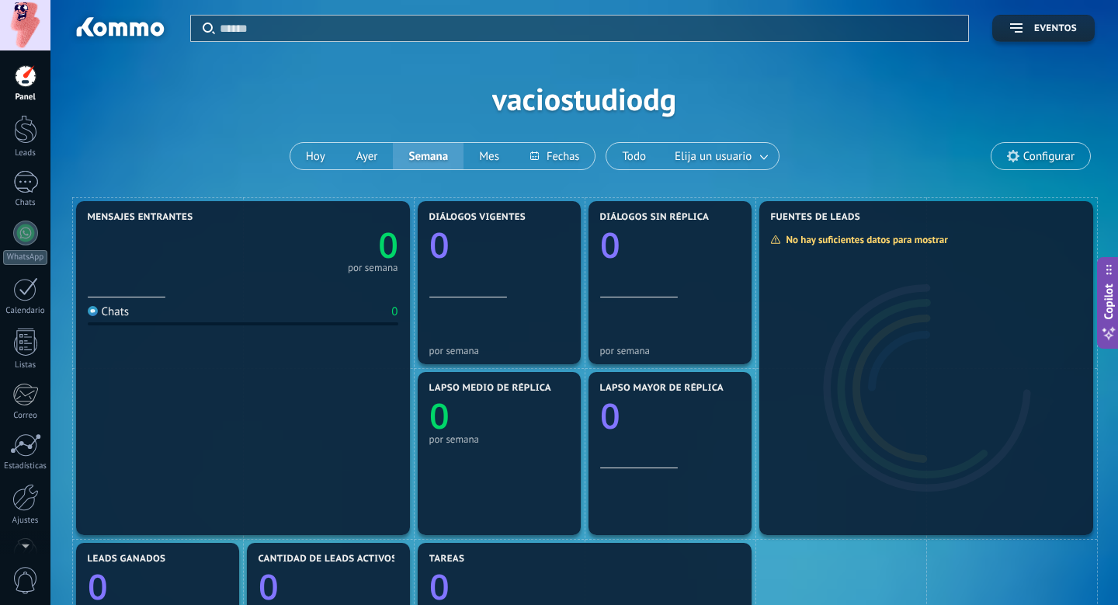
scroll to position [0, 0]
click at [20, 21] on div at bounding box center [25, 25] width 50 height 50
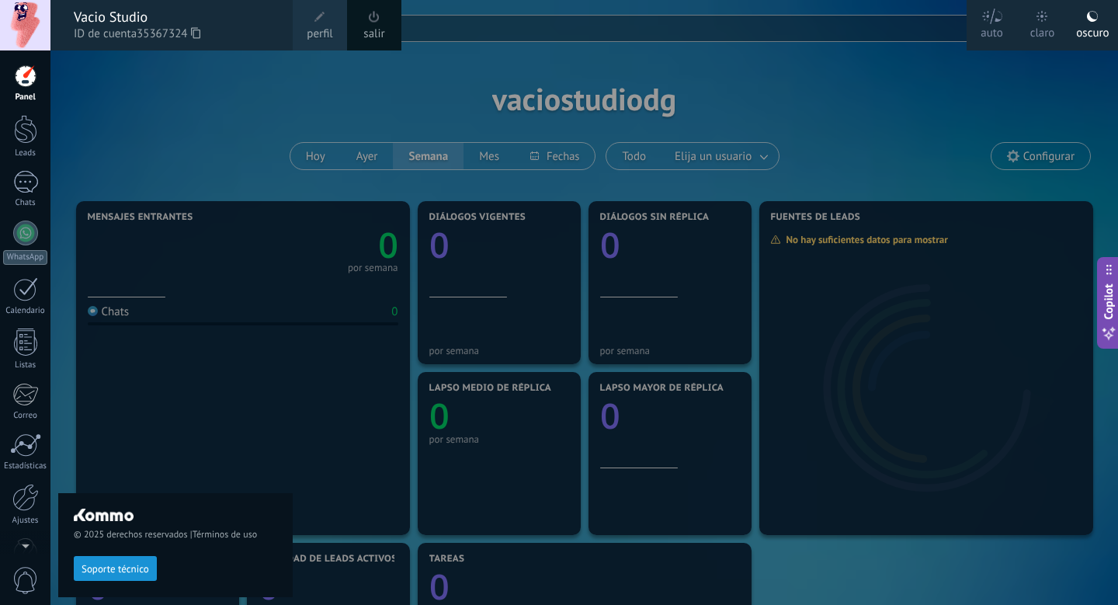
click at [23, 20] on div at bounding box center [25, 25] width 50 height 50
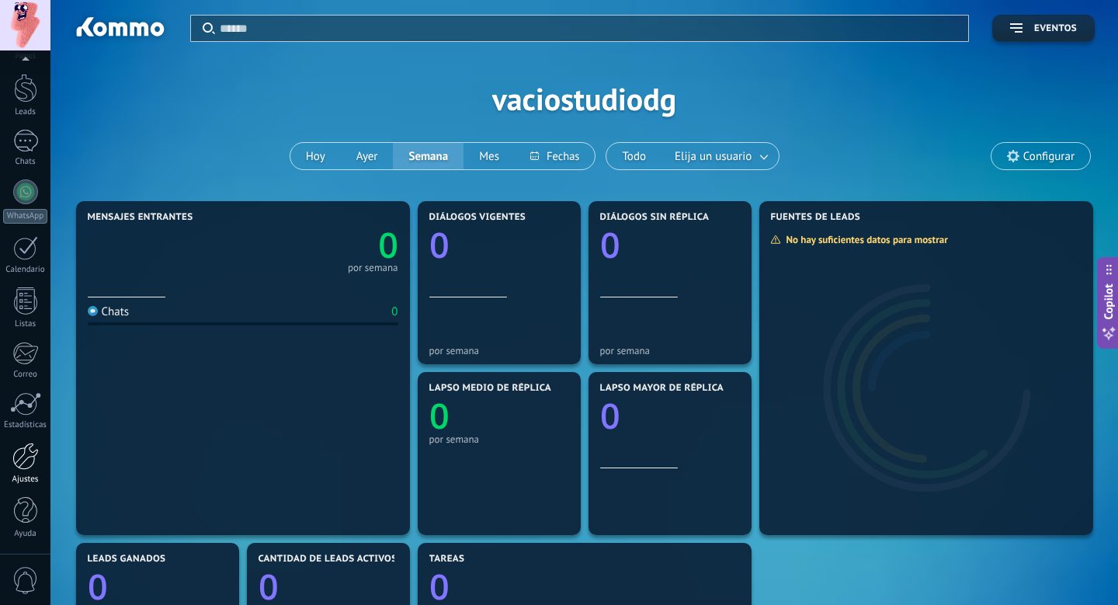
scroll to position [41, 0]
click at [17, 467] on div at bounding box center [25, 456] width 26 height 27
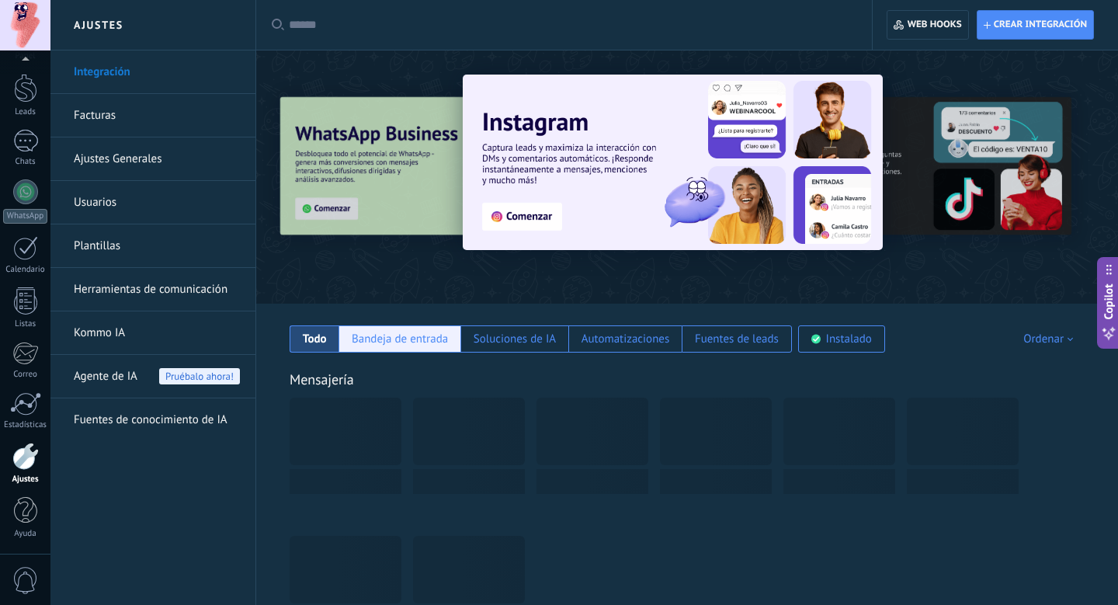
click at [387, 339] on div "Bandeja de entrada" at bounding box center [400, 339] width 96 height 15
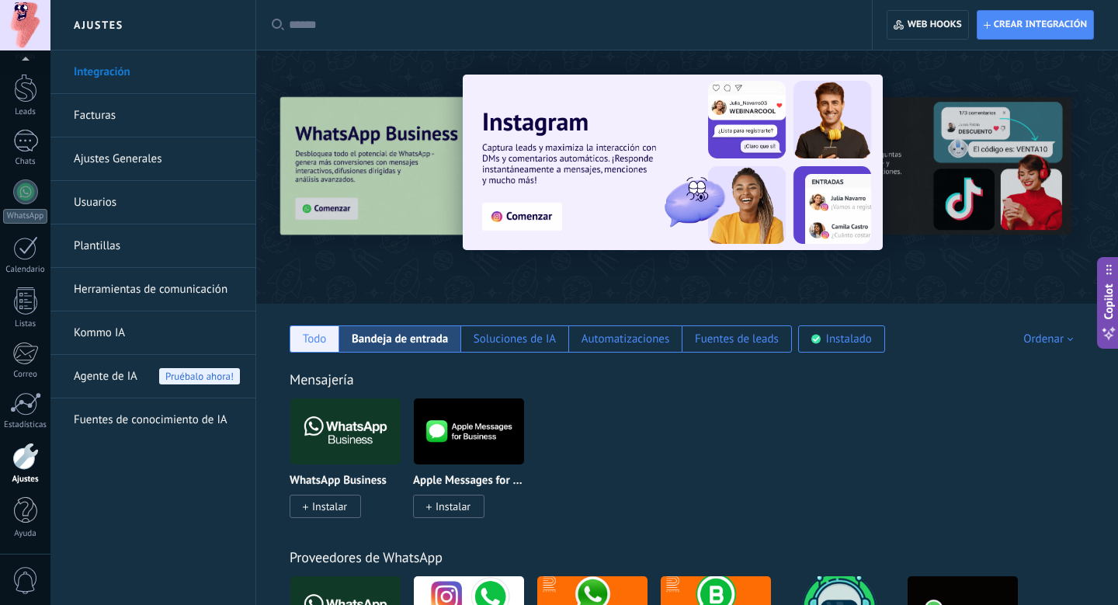
click at [325, 339] on div "Todo" at bounding box center [315, 339] width 24 height 15
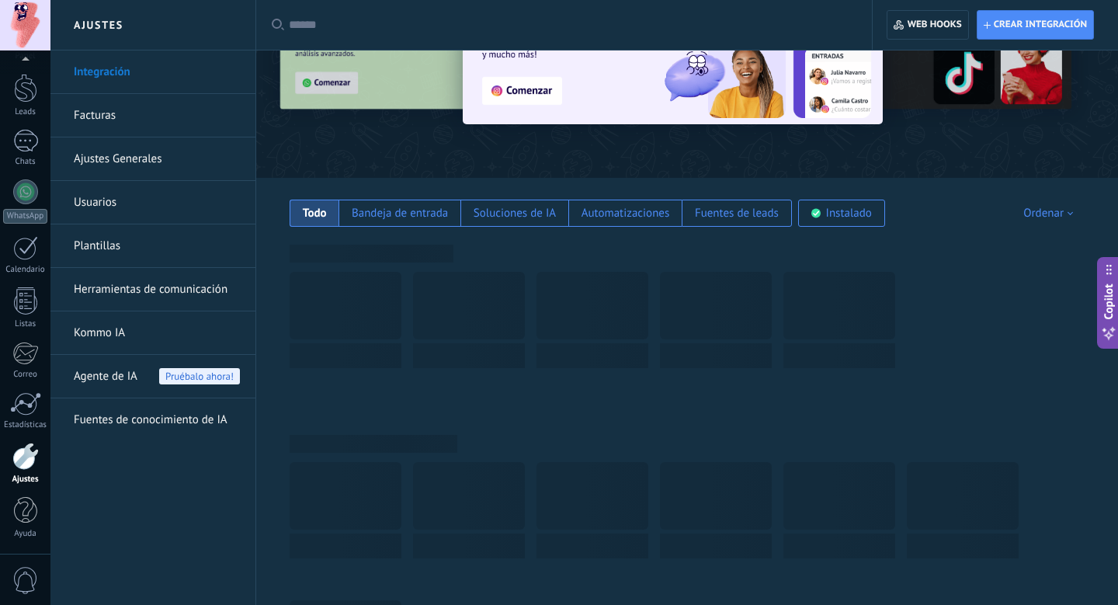
scroll to position [130, 0]
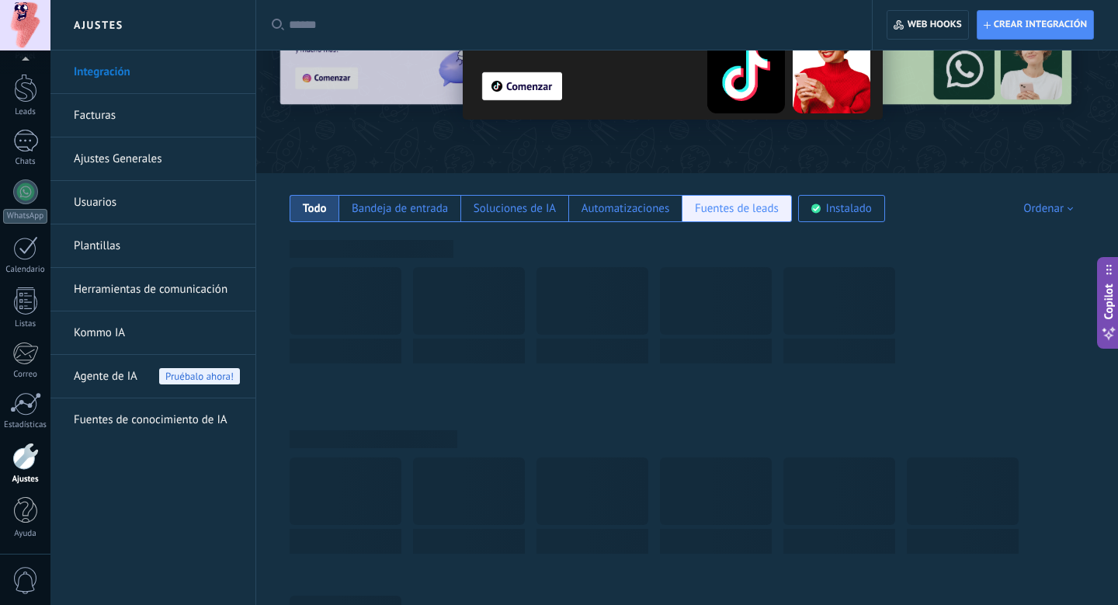
click at [730, 202] on div "Fuentes de leads" at bounding box center [737, 208] width 84 height 15
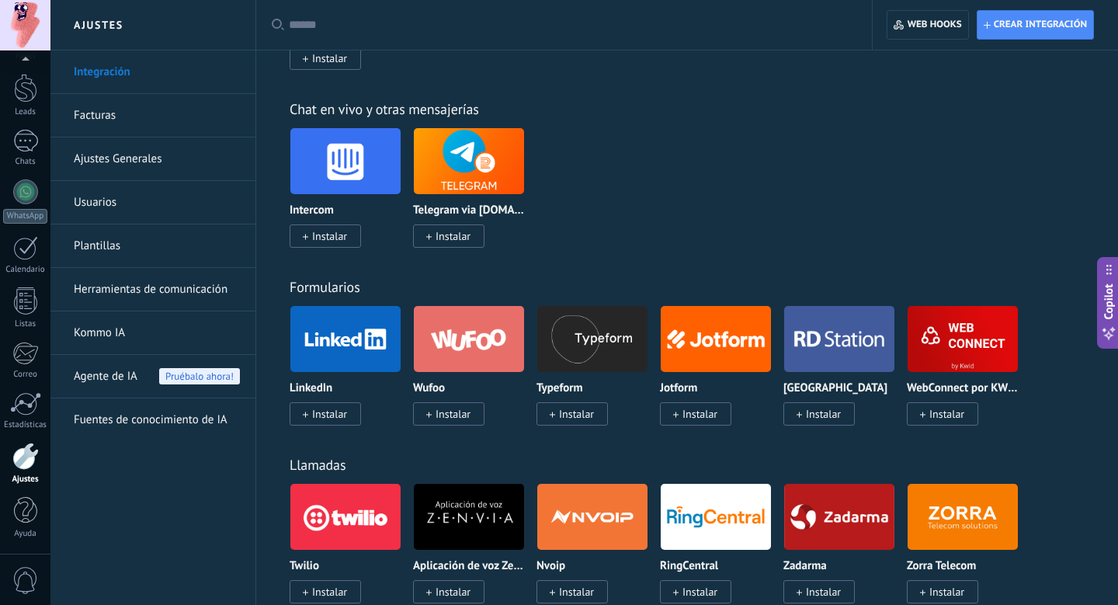
scroll to position [802, 0]
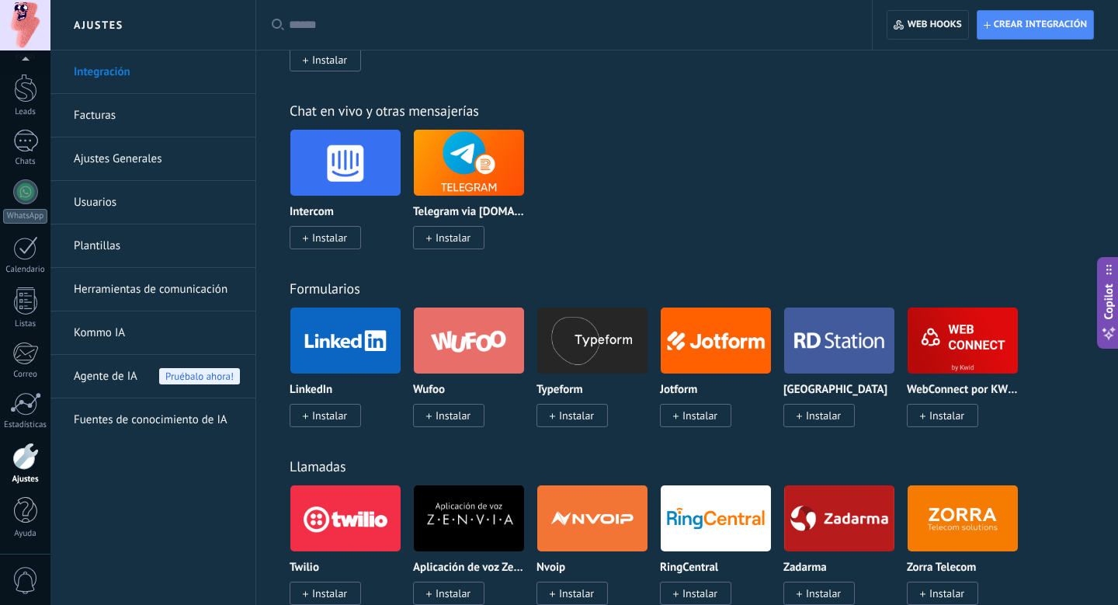
click at [107, 193] on link "Usuarios" at bounding box center [157, 202] width 166 height 43
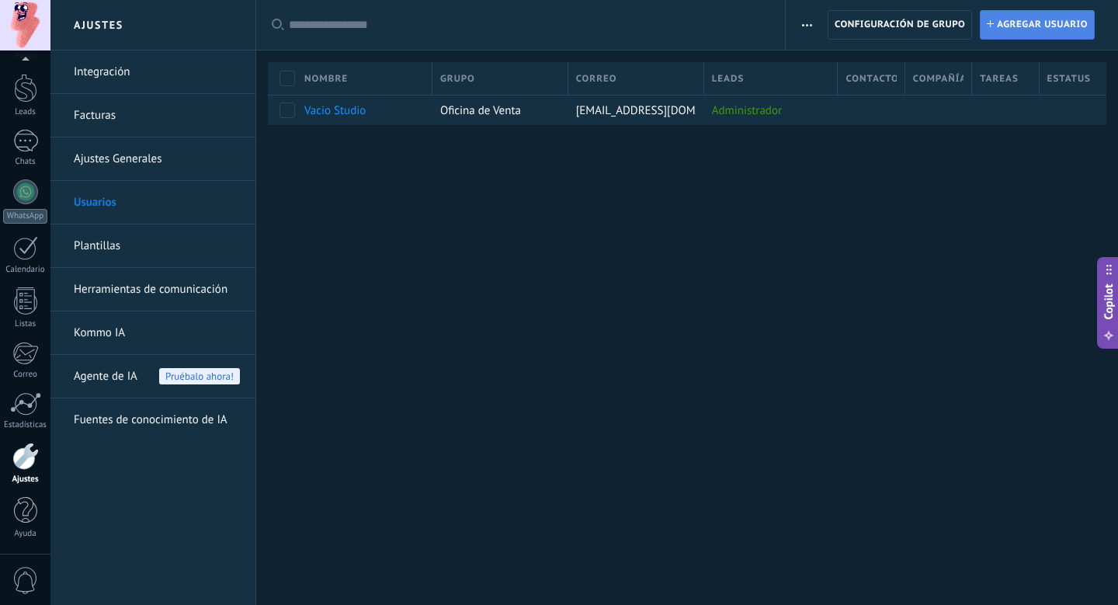
click at [1044, 20] on span "Agregar usuario" at bounding box center [1042, 25] width 91 height 28
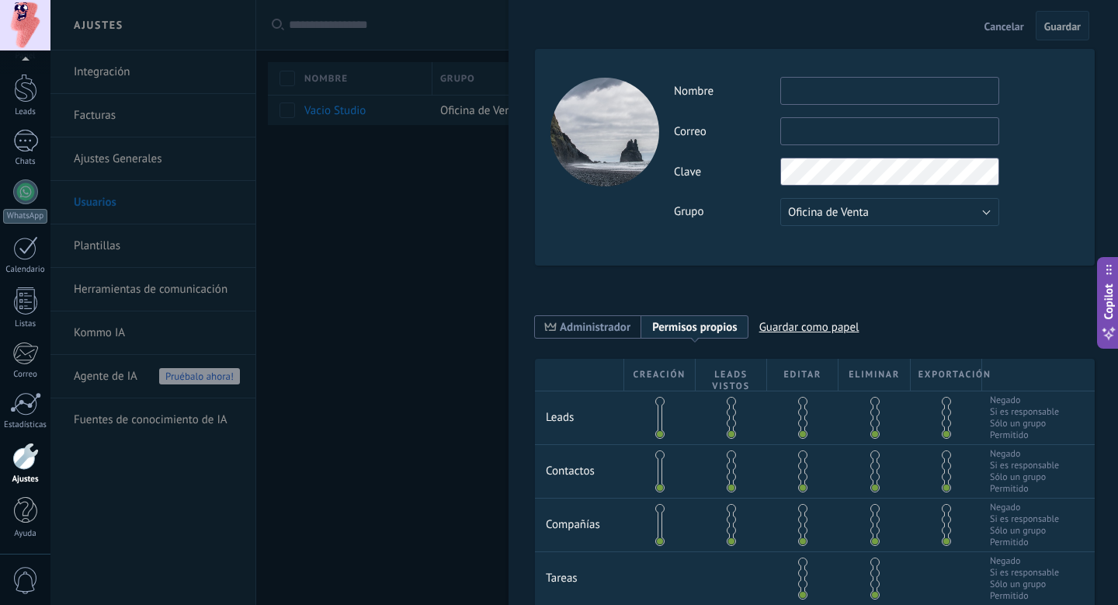
click at [869, 105] on div "Actividad Nombre Correo No puedes editar este correo porque el usuario tiene la…" at bounding box center [876, 151] width 405 height 149
type input "*****"
type input "**********"
click at [731, 218] on div "Grupo Oficina de Venta Usuarios libres Oficina de Venta" at bounding box center [876, 212] width 405 height 28
click at [825, 212] on span "Oficina de Venta" at bounding box center [828, 212] width 81 height 15
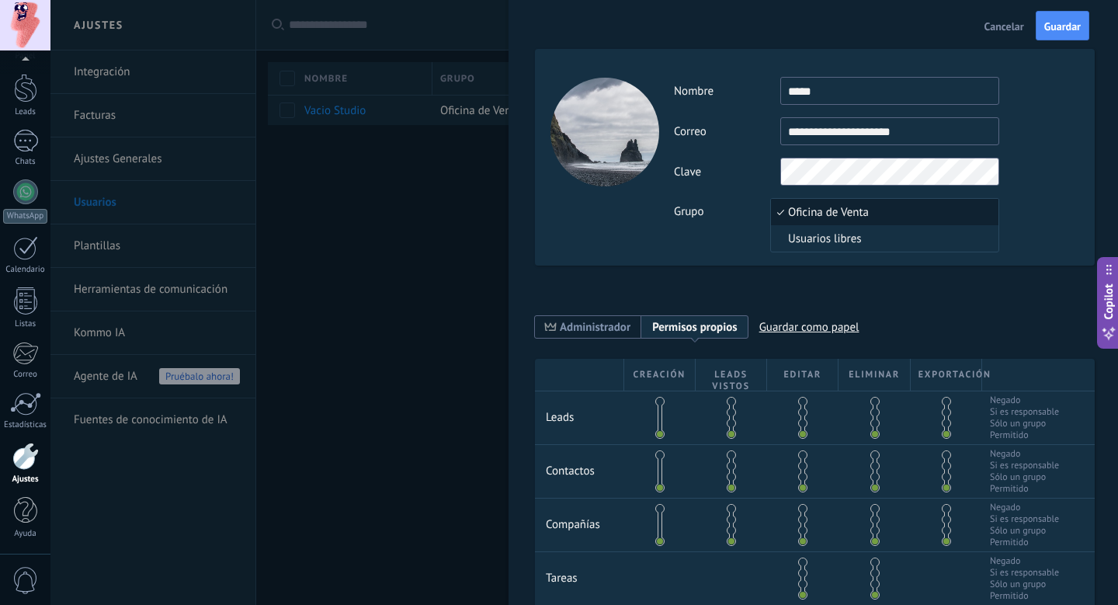
click at [866, 216] on span "Oficina de Venta" at bounding box center [882, 212] width 223 height 15
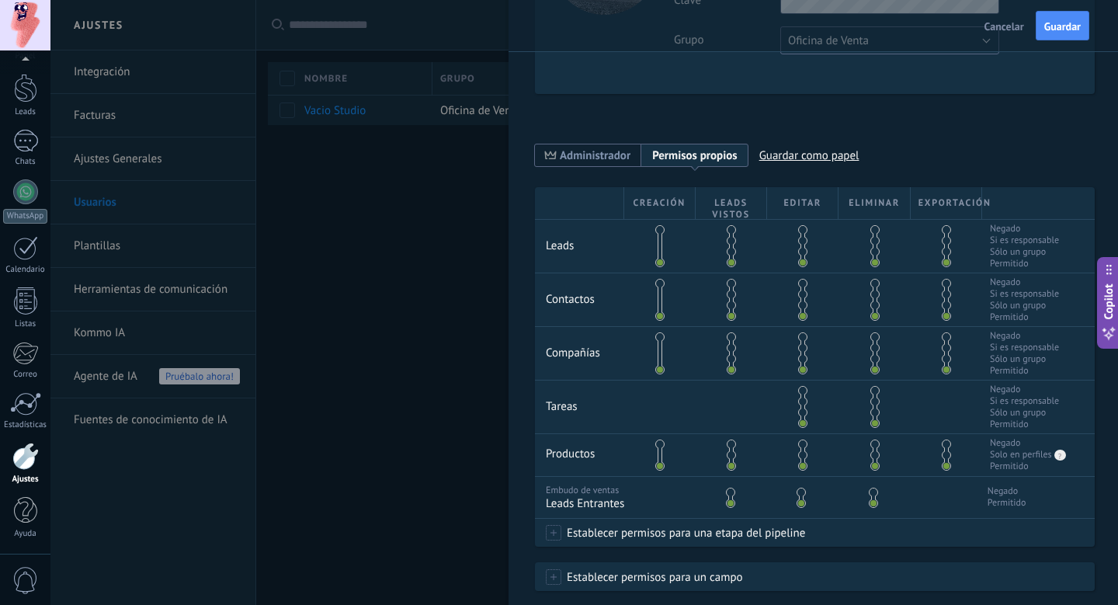
scroll to position [173, 0]
click at [660, 235] on span at bounding box center [659, 239] width 9 height 9
click at [660, 233] on span at bounding box center [659, 228] width 9 height 9
click at [659, 263] on span at bounding box center [659, 260] width 9 height 9
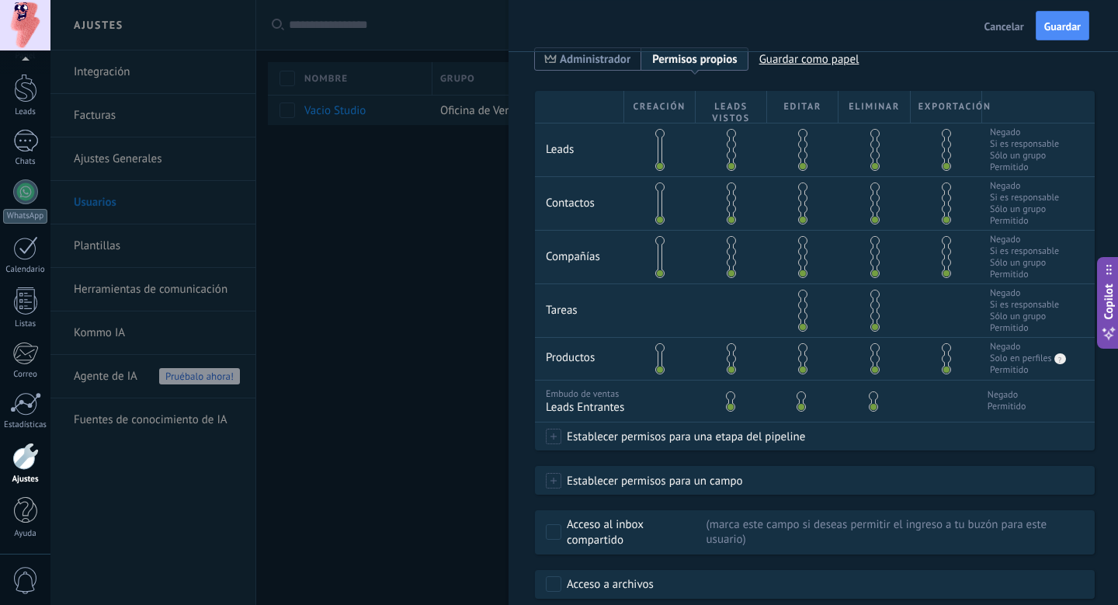
scroll to position [262, 0]
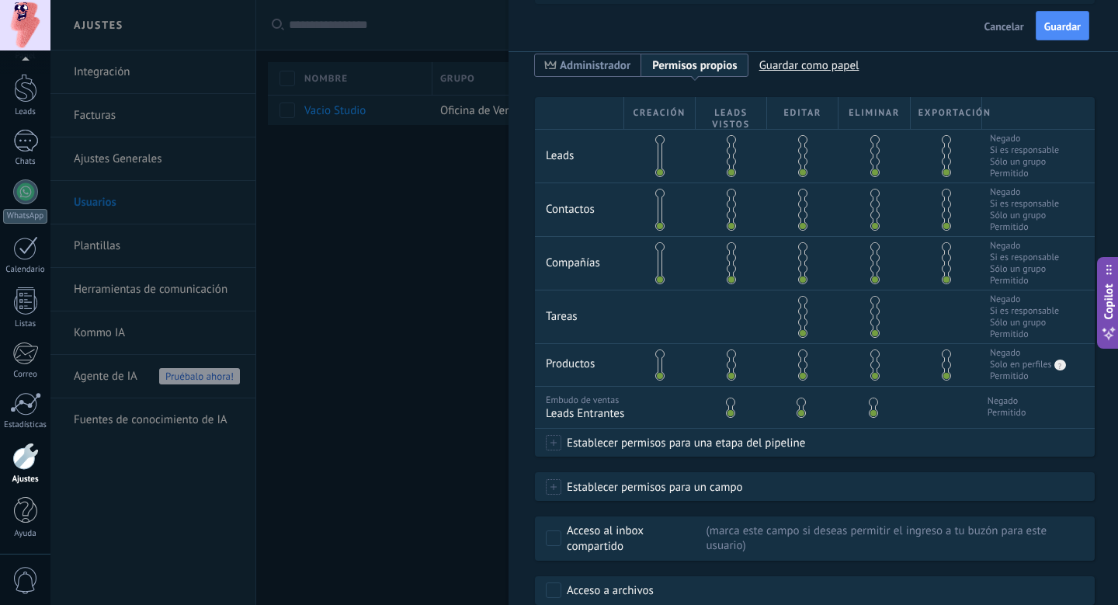
click at [658, 245] on span at bounding box center [659, 246] width 9 height 9
click at [660, 280] on span at bounding box center [659, 279] width 9 height 9
click at [1072, 218] on div "Contactos Negado Si es responsable Sólo un grupo Permitido" at bounding box center [815, 209] width 560 height 54
click at [998, 165] on span "Sólo un grupo" at bounding box center [1024, 162] width 69 height 12
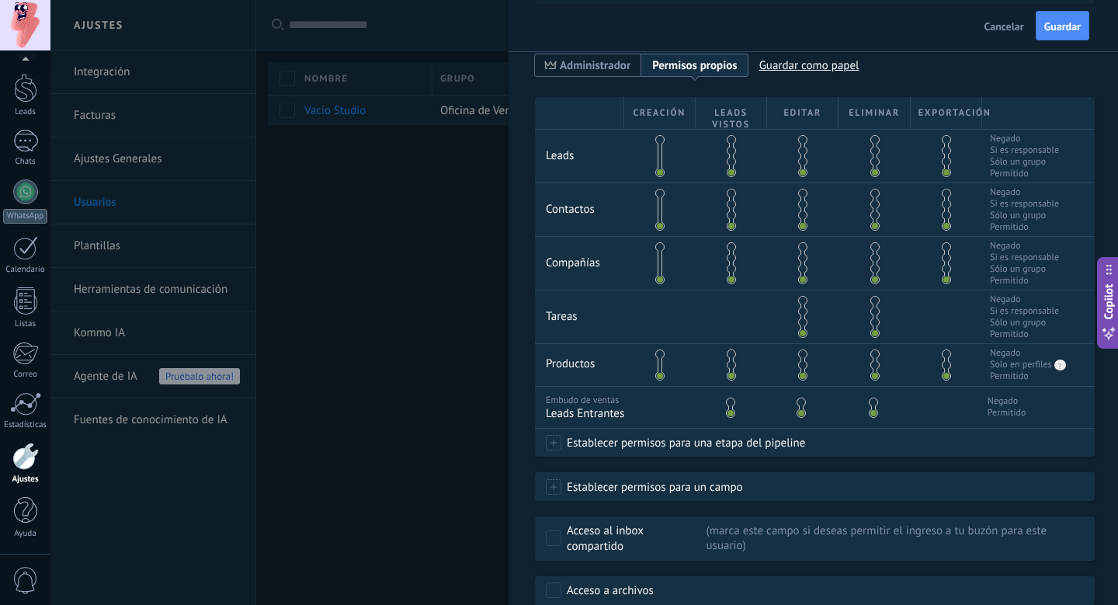
click at [929, 112] on div "Exportación" at bounding box center [946, 113] width 71 height 32
click at [771, 113] on div "Editar" at bounding box center [802, 113] width 71 height 32
click at [870, 140] on span at bounding box center [874, 139] width 9 height 9
click at [871, 151] on span at bounding box center [874, 150] width 9 height 9
click at [873, 161] on span at bounding box center [874, 161] width 9 height 9
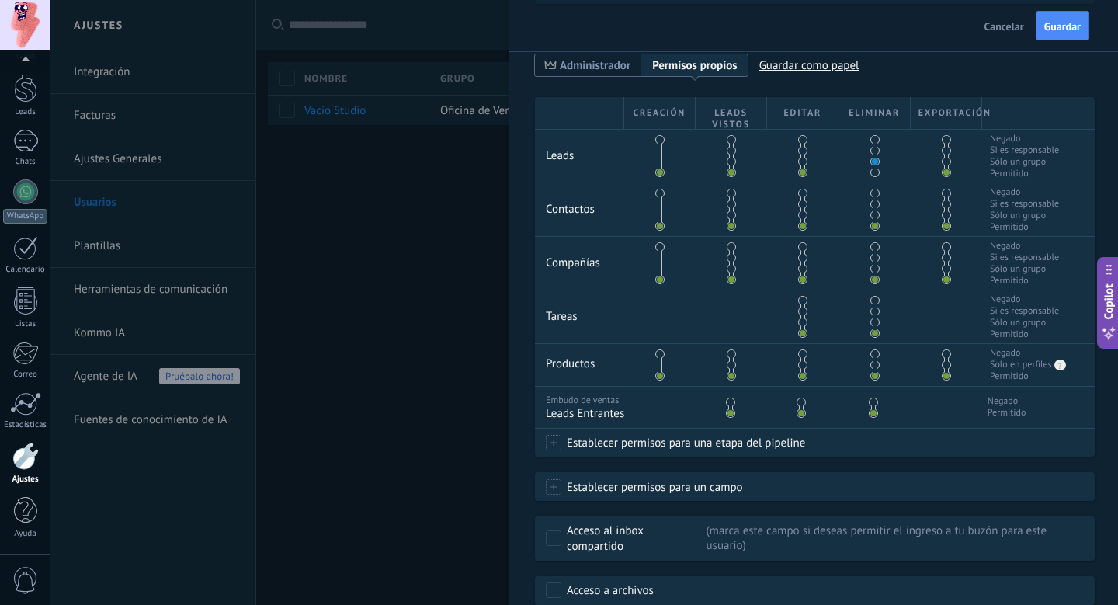
click at [873, 170] on span at bounding box center [874, 172] width 9 height 9
click at [870, 137] on span at bounding box center [874, 139] width 9 height 9
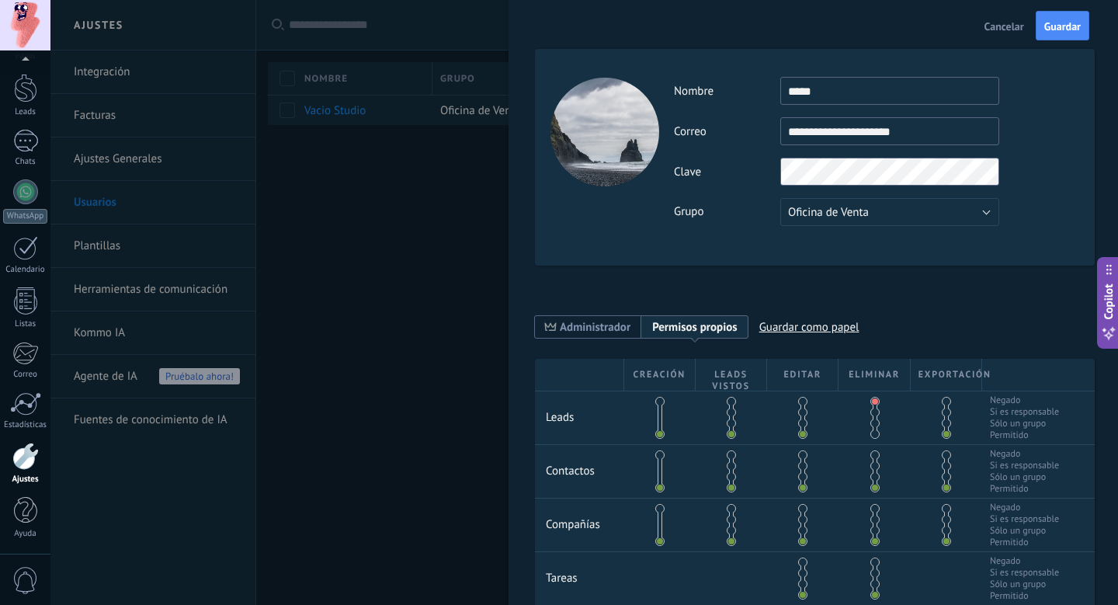
scroll to position [0, 0]
click at [25, 568] on span "0" at bounding box center [25, 580] width 26 height 27
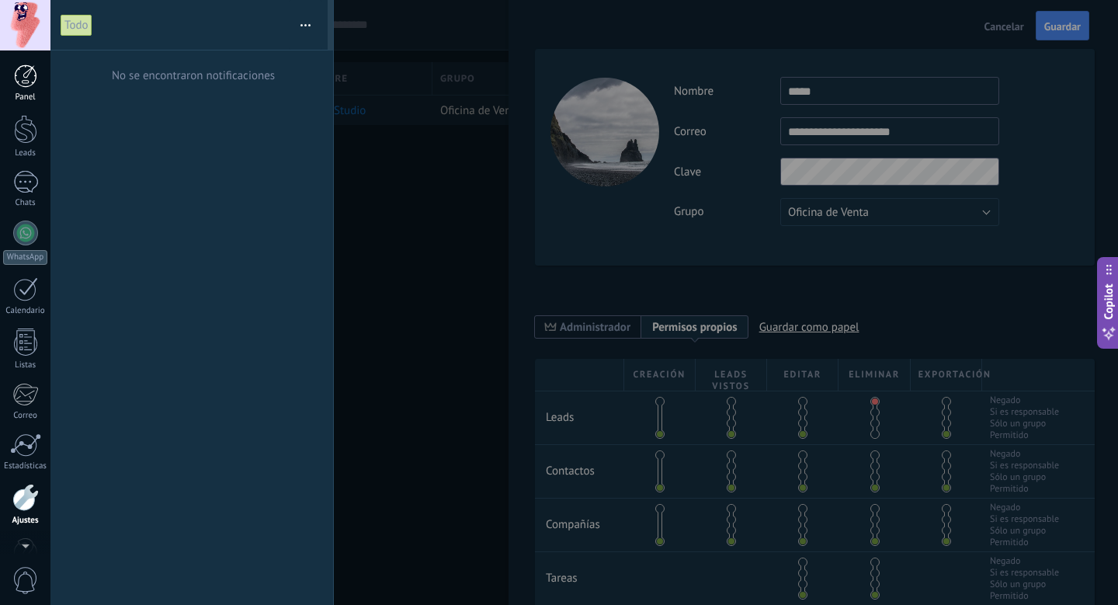
click at [24, 74] on div at bounding box center [25, 75] width 23 height 23
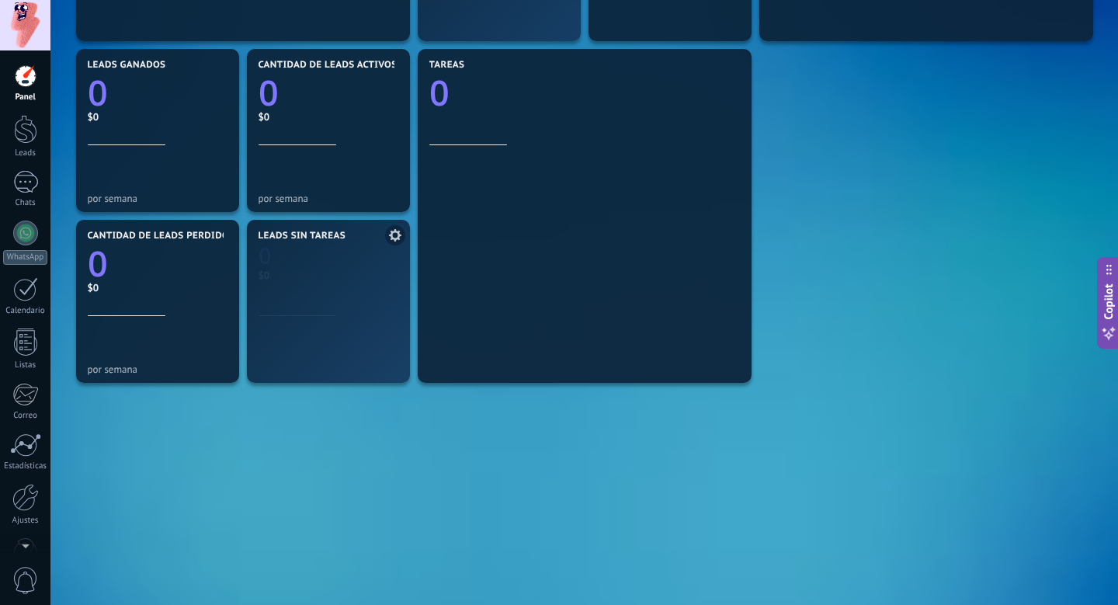
scroll to position [494, 0]
